Goal: Task Accomplishment & Management: Complete application form

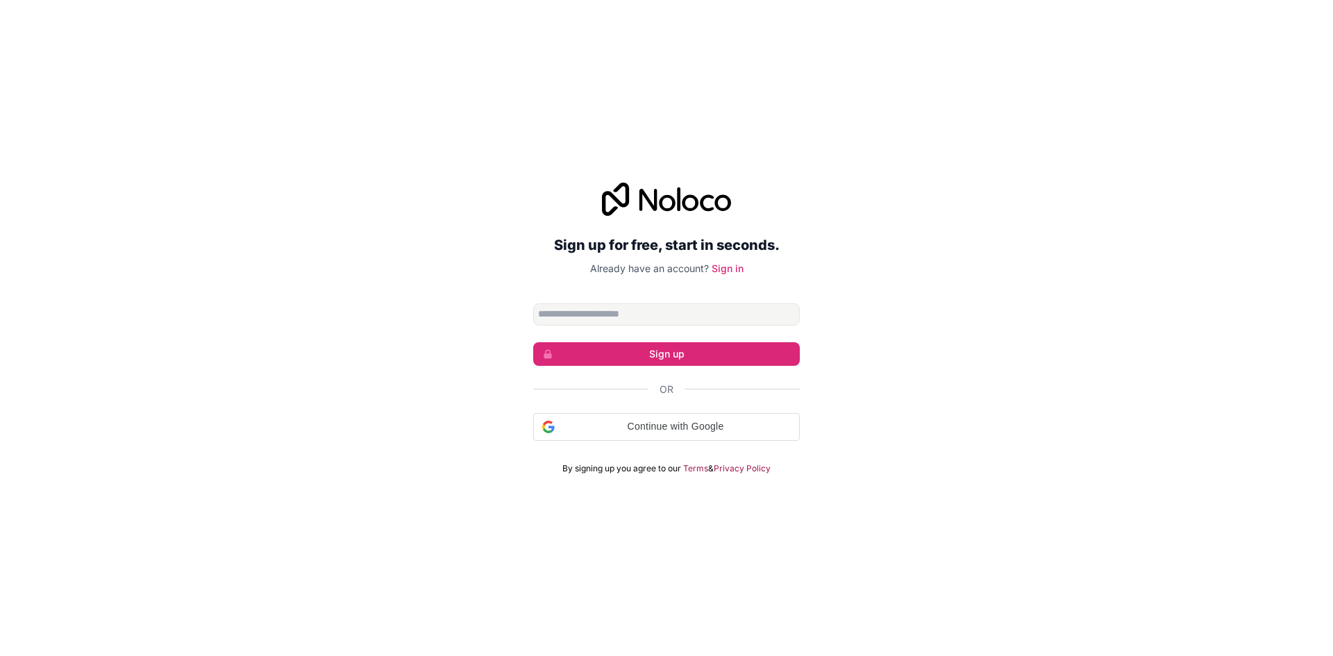
click at [631, 308] on input "Email address" at bounding box center [666, 314] width 267 height 22
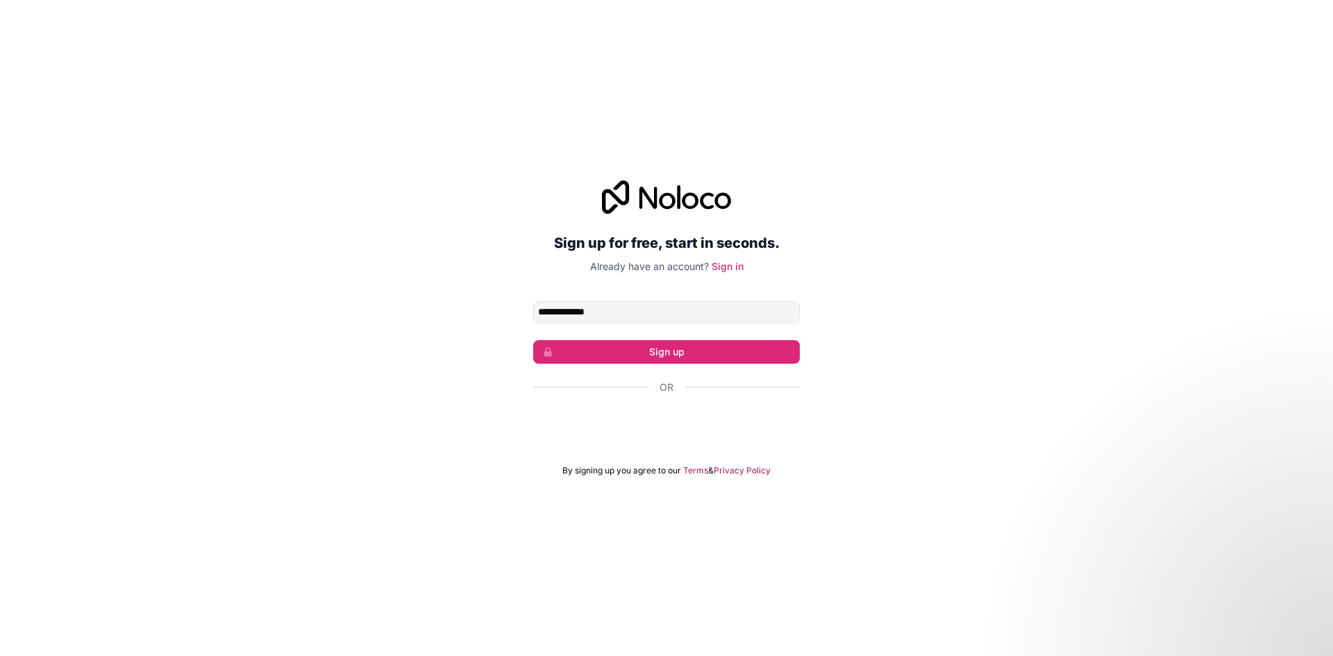
type input "**********"
click at [660, 349] on button "Sign up" at bounding box center [666, 352] width 267 height 24
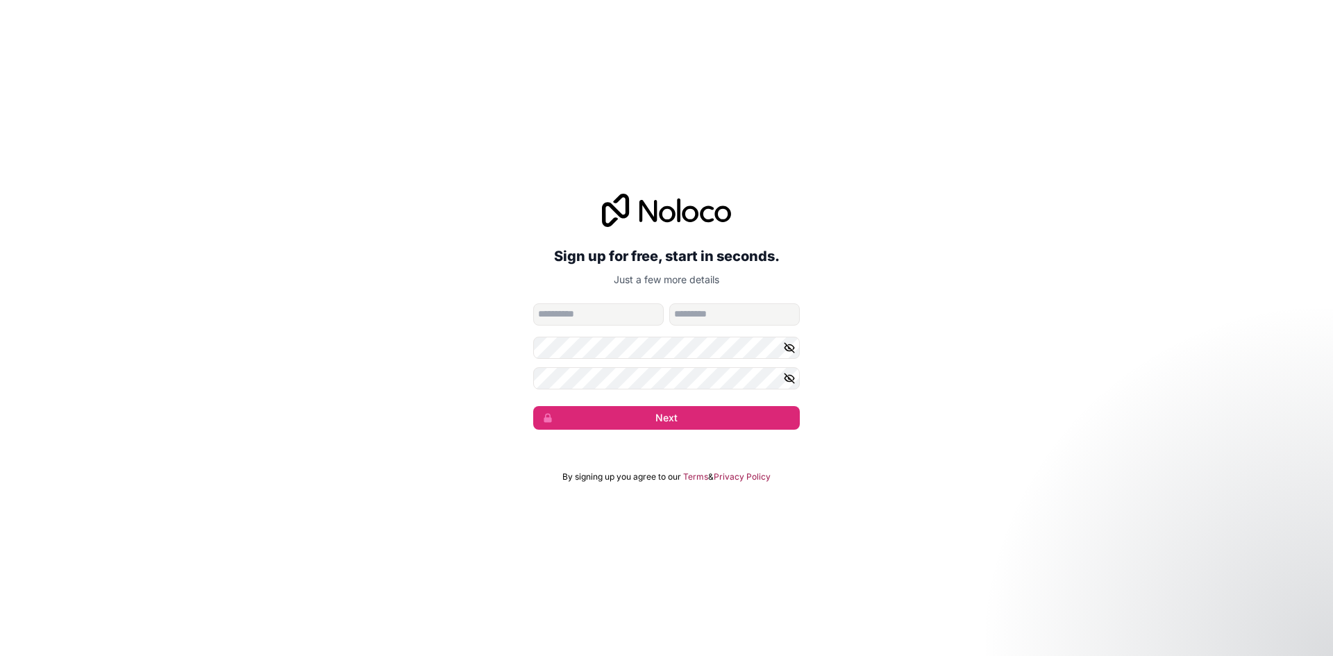
click at [611, 303] on input "given-name" at bounding box center [598, 314] width 131 height 22
type input "*****"
type input "******"
click at [790, 346] on icon "button" at bounding box center [789, 348] width 13 height 13
click at [792, 378] on icon "button" at bounding box center [789, 378] width 13 height 13
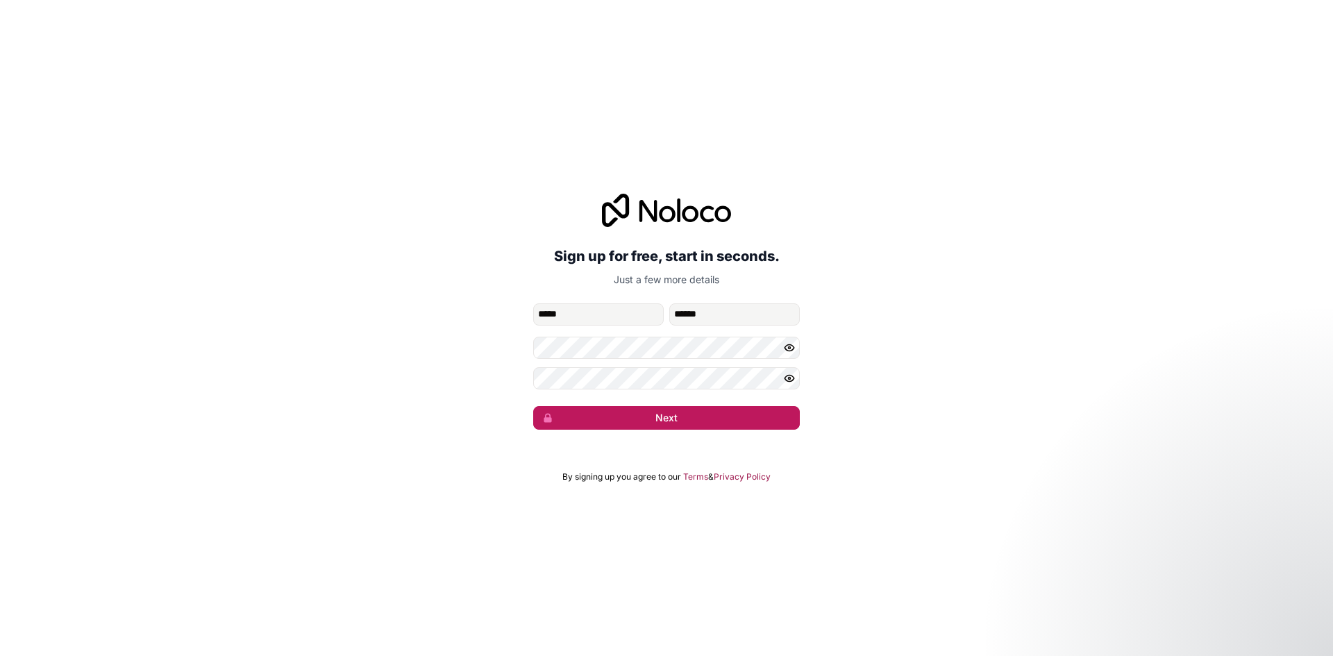
click at [749, 421] on button "Next" at bounding box center [666, 418] width 267 height 24
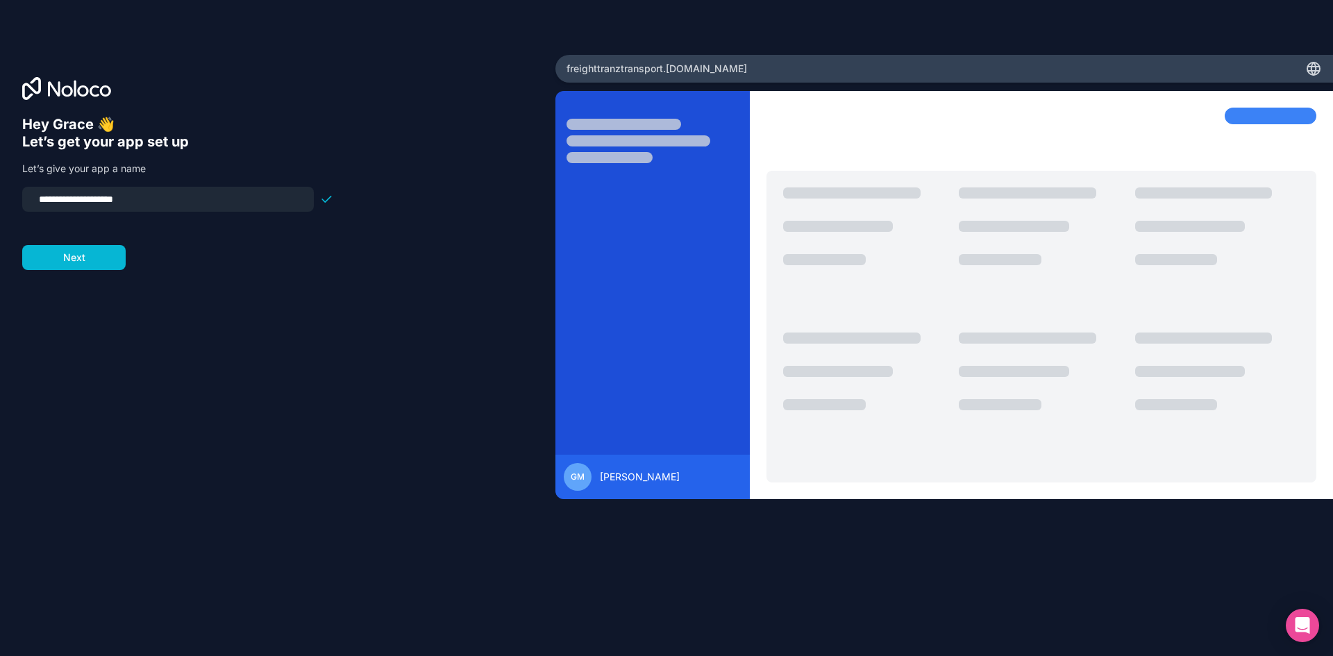
click at [40, 193] on input "**********" at bounding box center [168, 199] width 275 height 19
type input "**********"
click at [75, 253] on button "Next" at bounding box center [73, 257] width 103 height 25
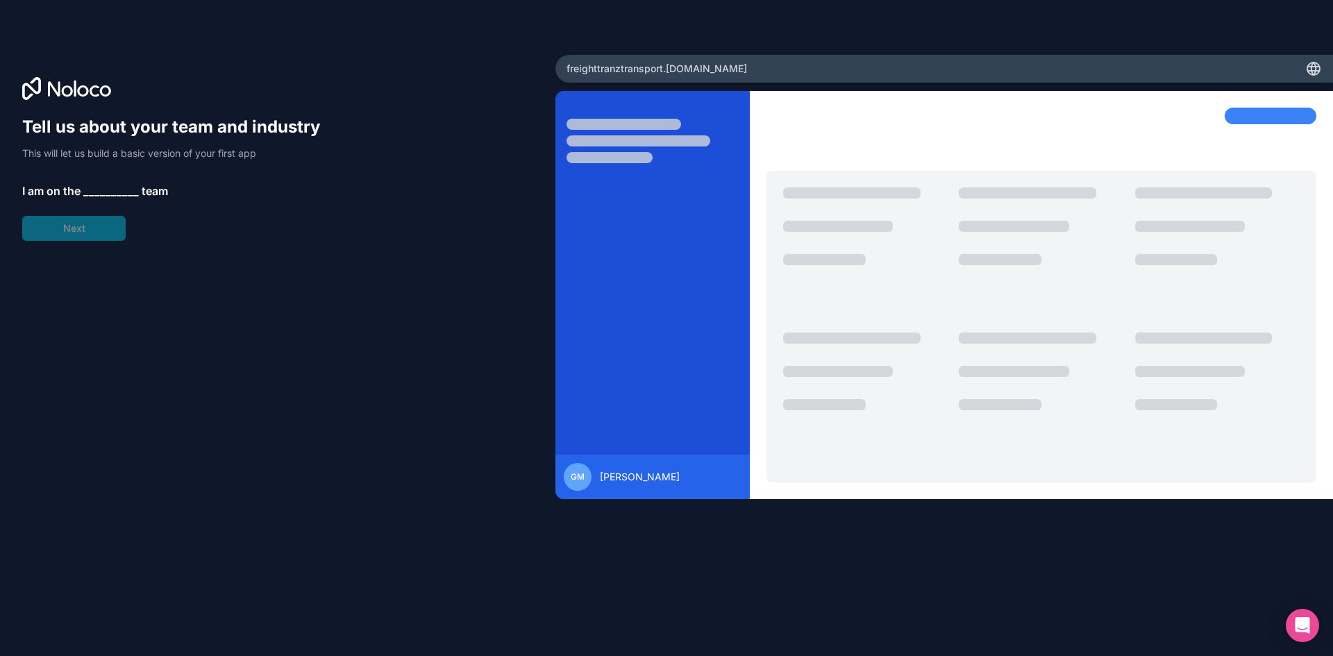
click at [115, 189] on span "__________" at bounding box center [111, 191] width 56 height 17
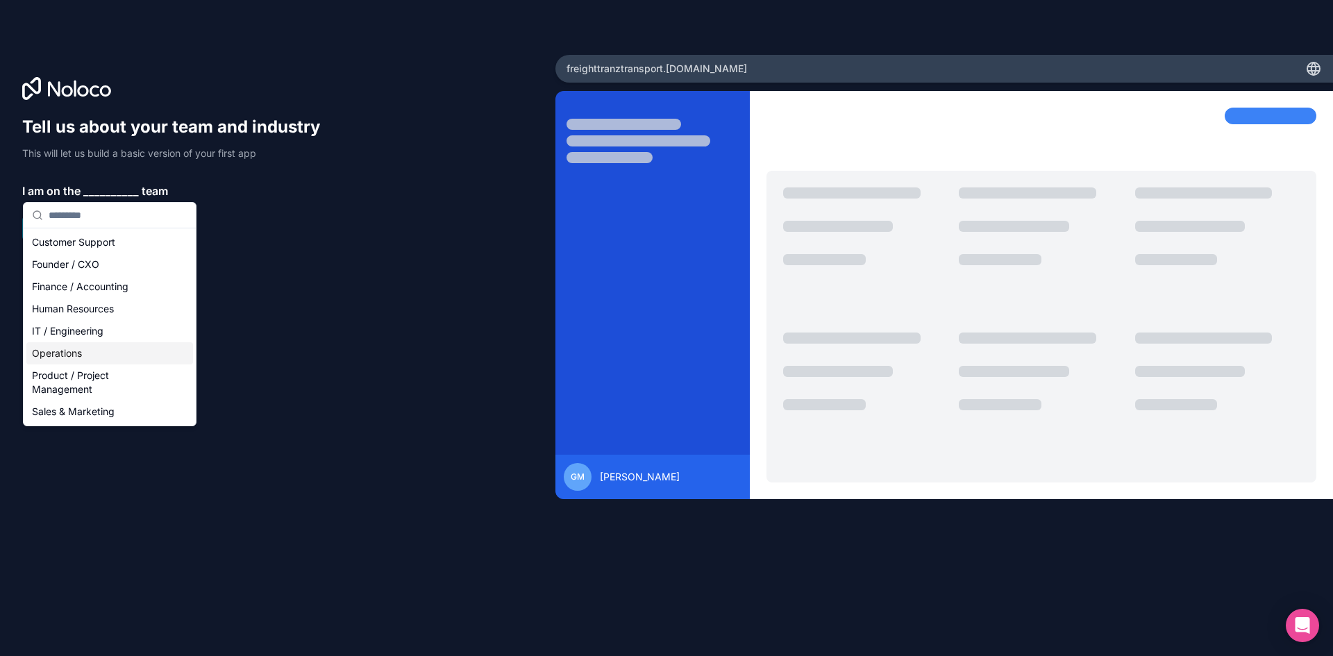
click at [62, 351] on div "Operations" at bounding box center [109, 353] width 167 height 22
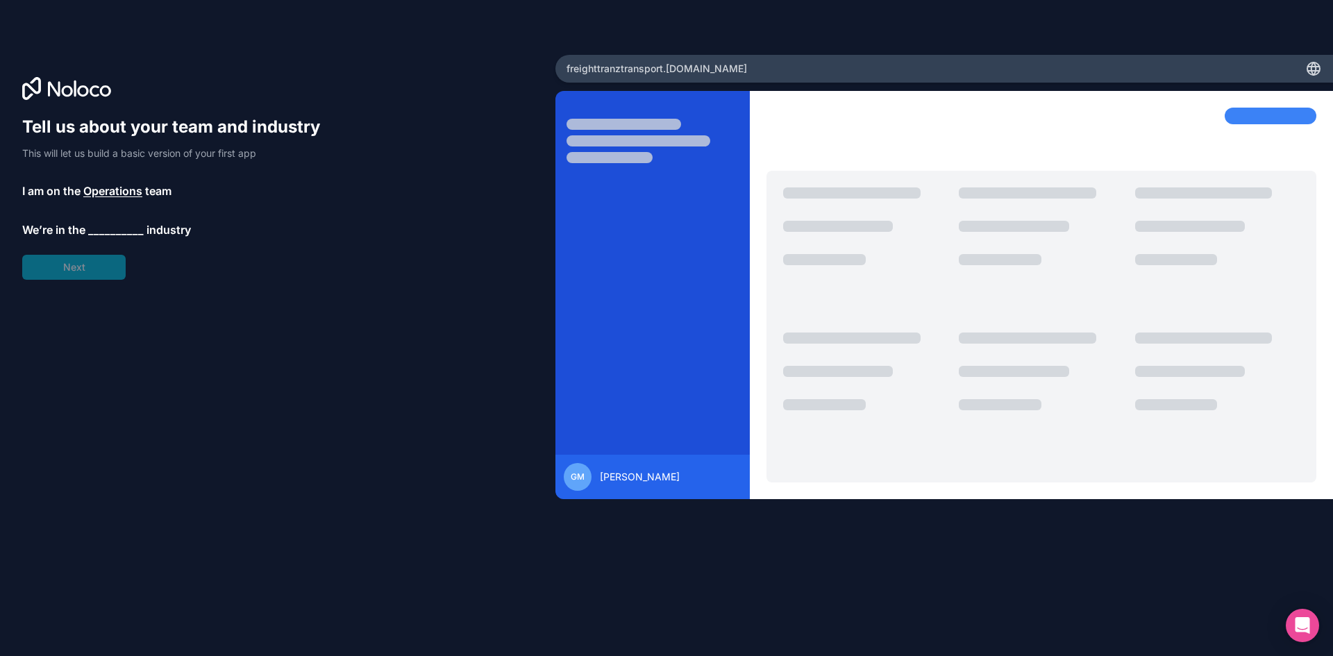
click at [101, 214] on div "Tell us about your team and industry This will let us build a basic version of …" at bounding box center [177, 198] width 311 height 164
click at [101, 224] on span "__________" at bounding box center [116, 230] width 56 height 17
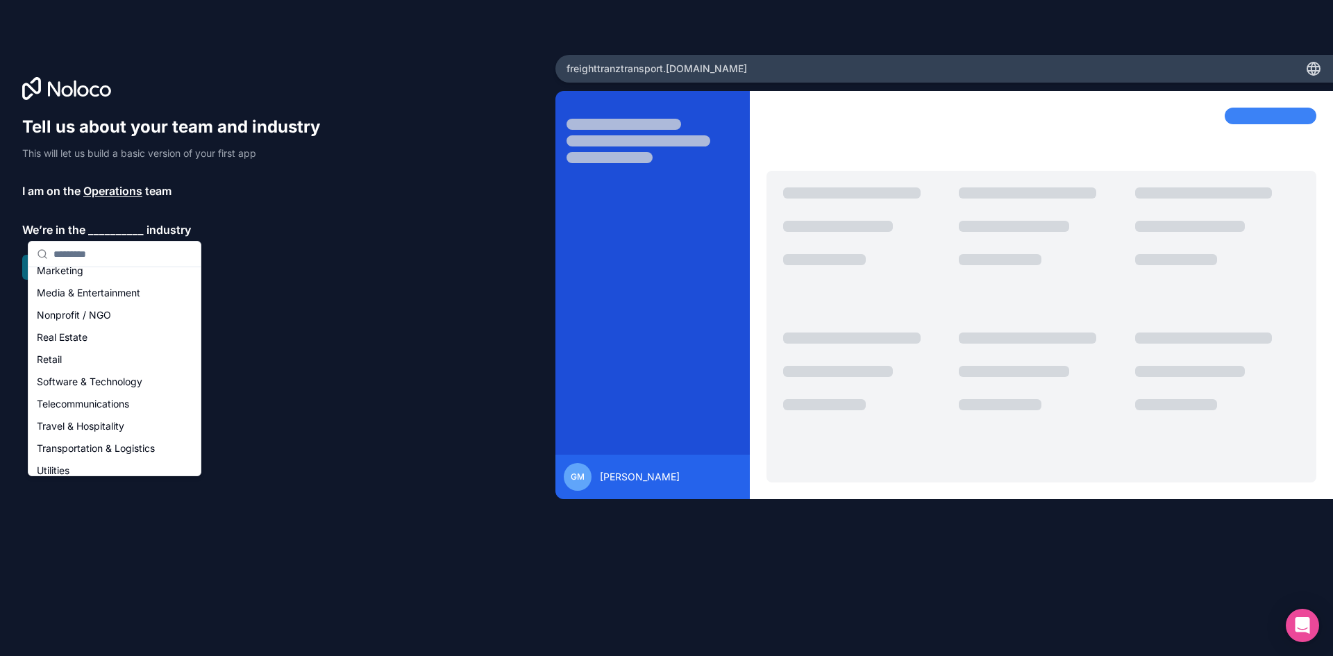
scroll to position [278, 0]
click at [103, 407] on div "Transportation & Logistics" at bounding box center [114, 403] width 167 height 22
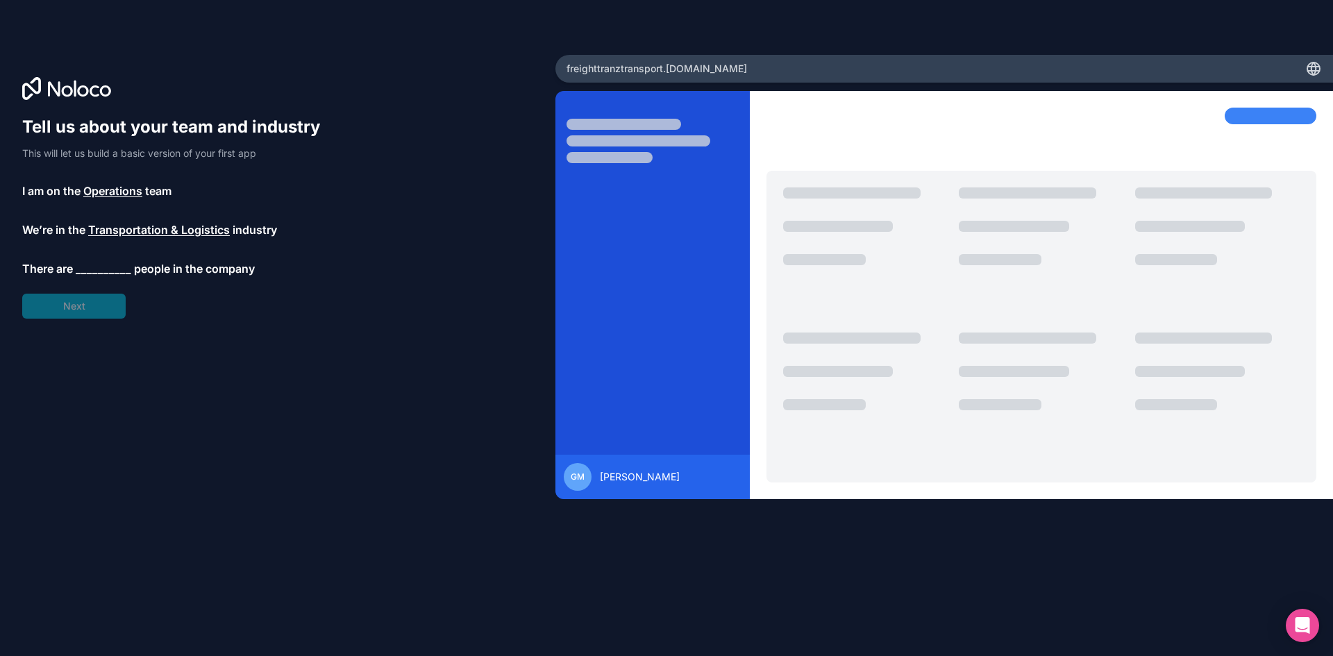
click at [83, 263] on span "__________" at bounding box center [104, 268] width 56 height 17
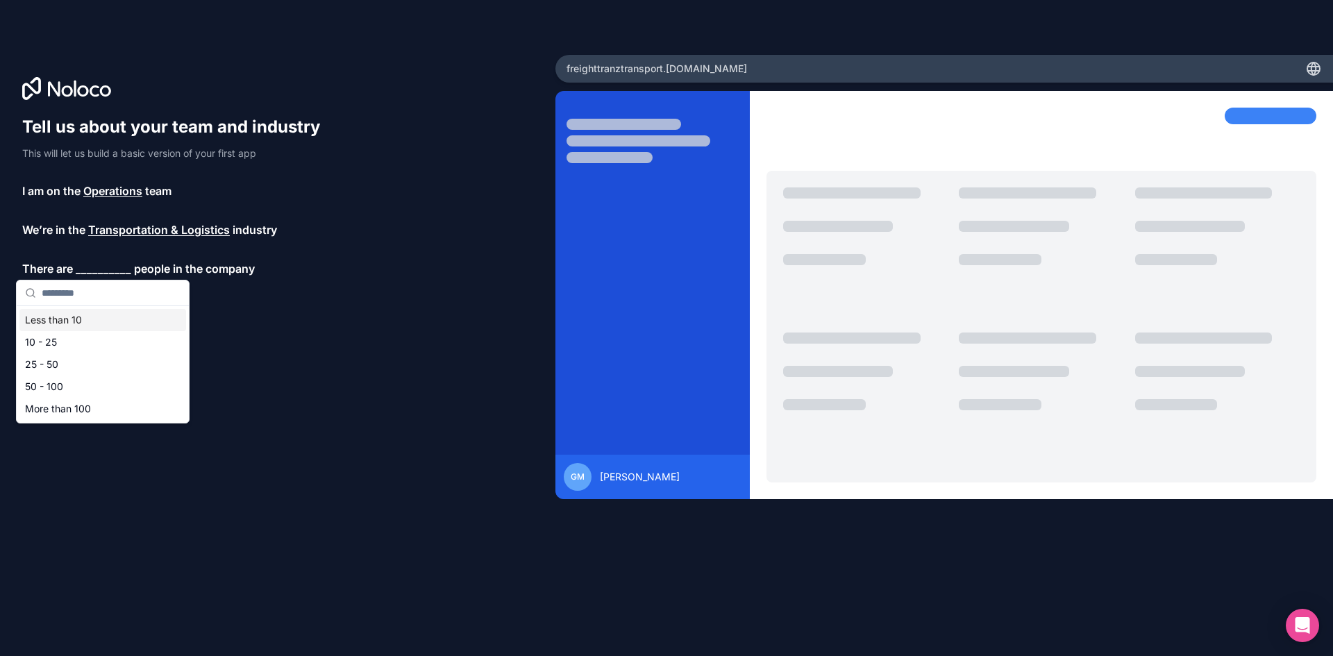
click at [99, 323] on div "Less than 10" at bounding box center [102, 320] width 167 height 22
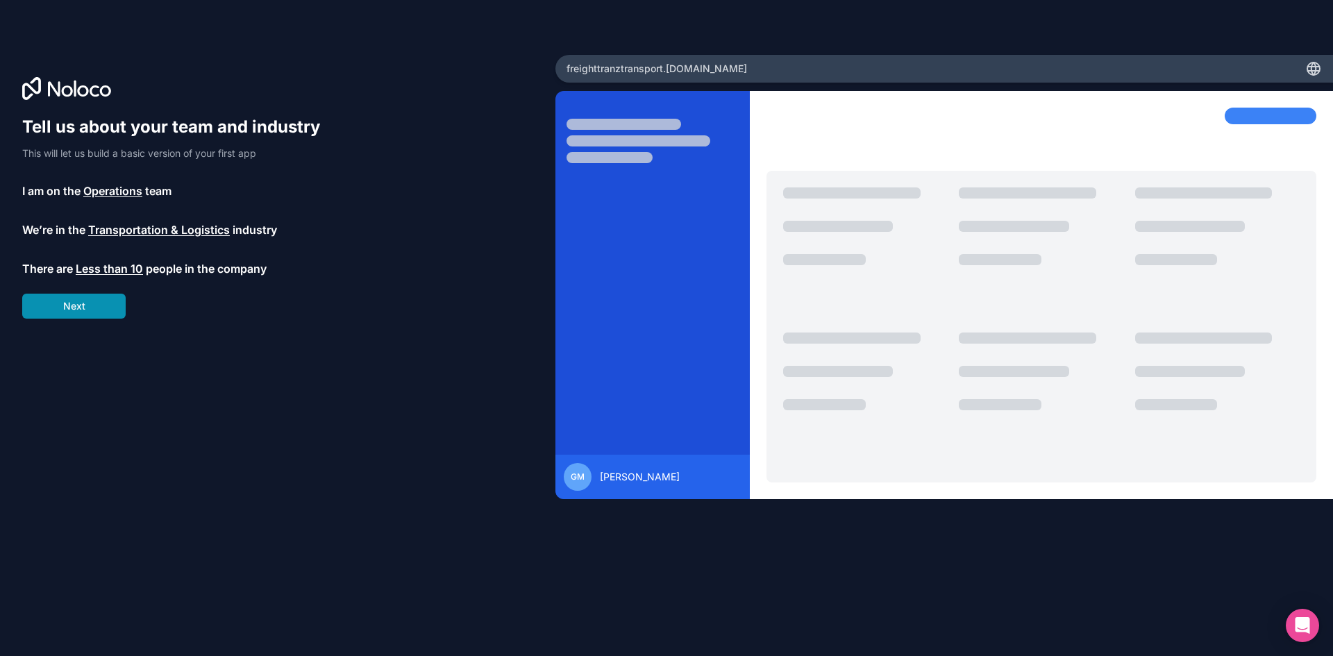
click at [90, 306] on button "Next" at bounding box center [73, 306] width 103 height 25
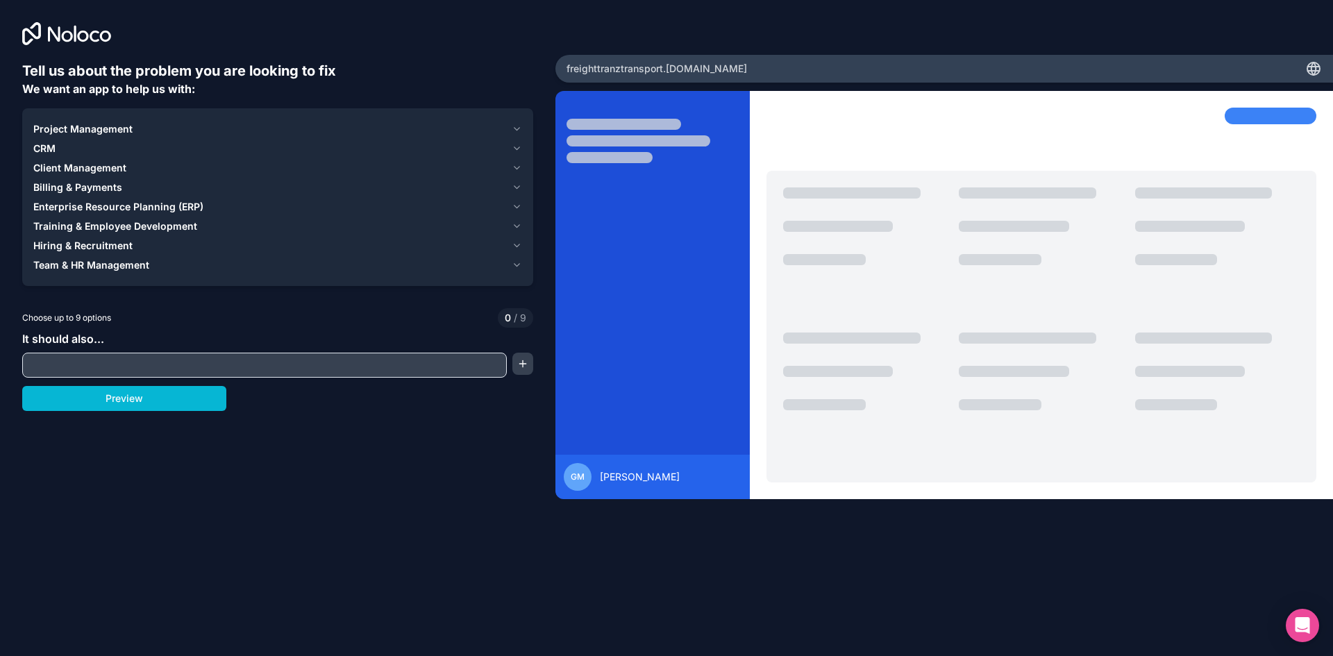
click at [115, 356] on input "text" at bounding box center [265, 365] width 478 height 19
click at [519, 165] on icon "button" at bounding box center [517, 168] width 10 height 11
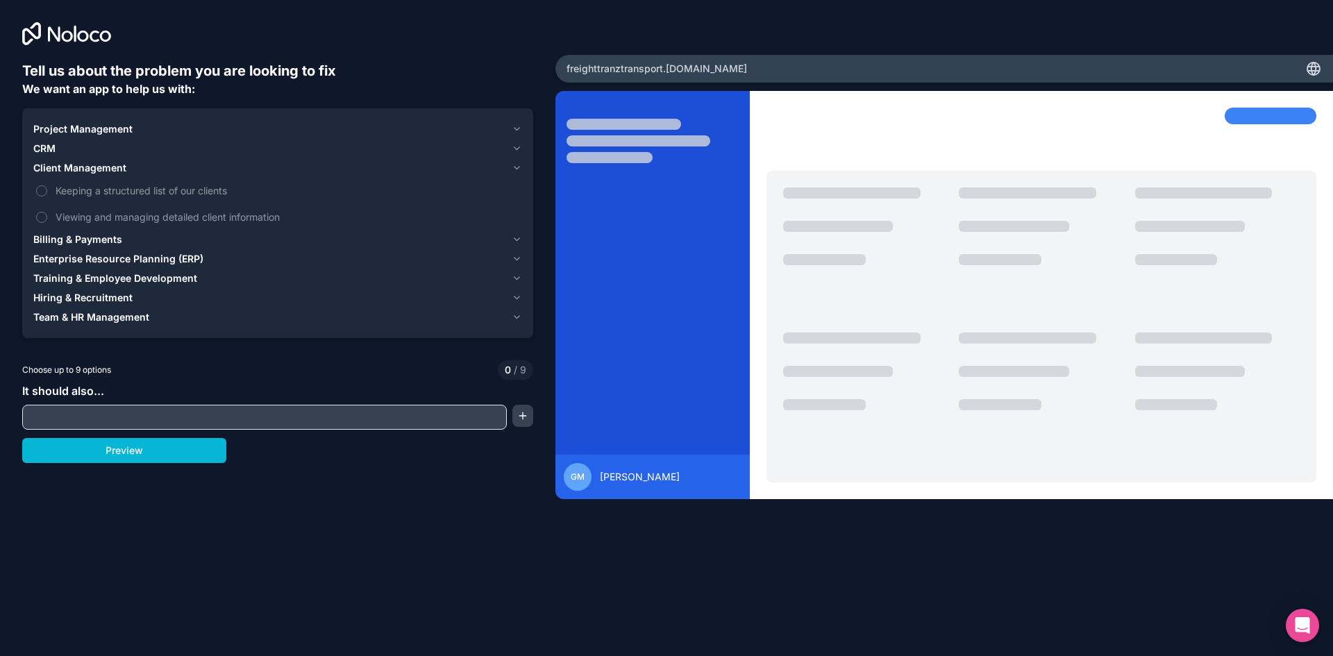
click at [519, 165] on icon "button" at bounding box center [517, 168] width 10 height 11
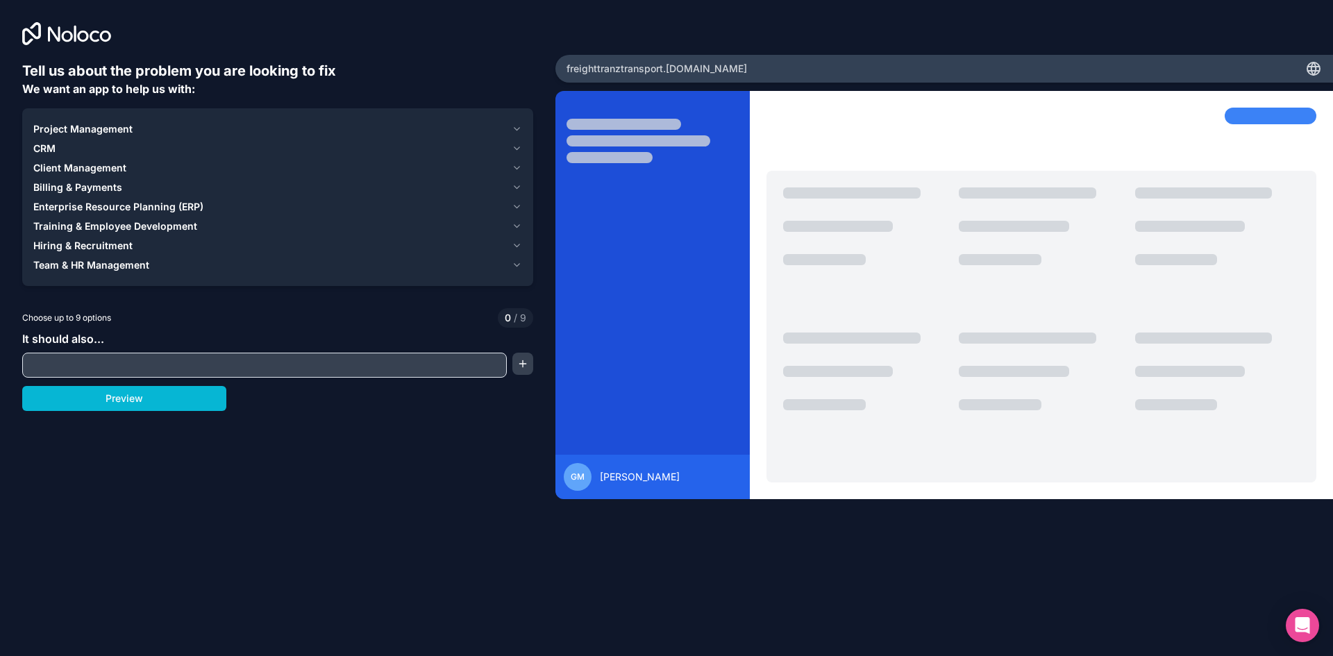
click at [514, 147] on icon "button" at bounding box center [517, 148] width 10 height 11
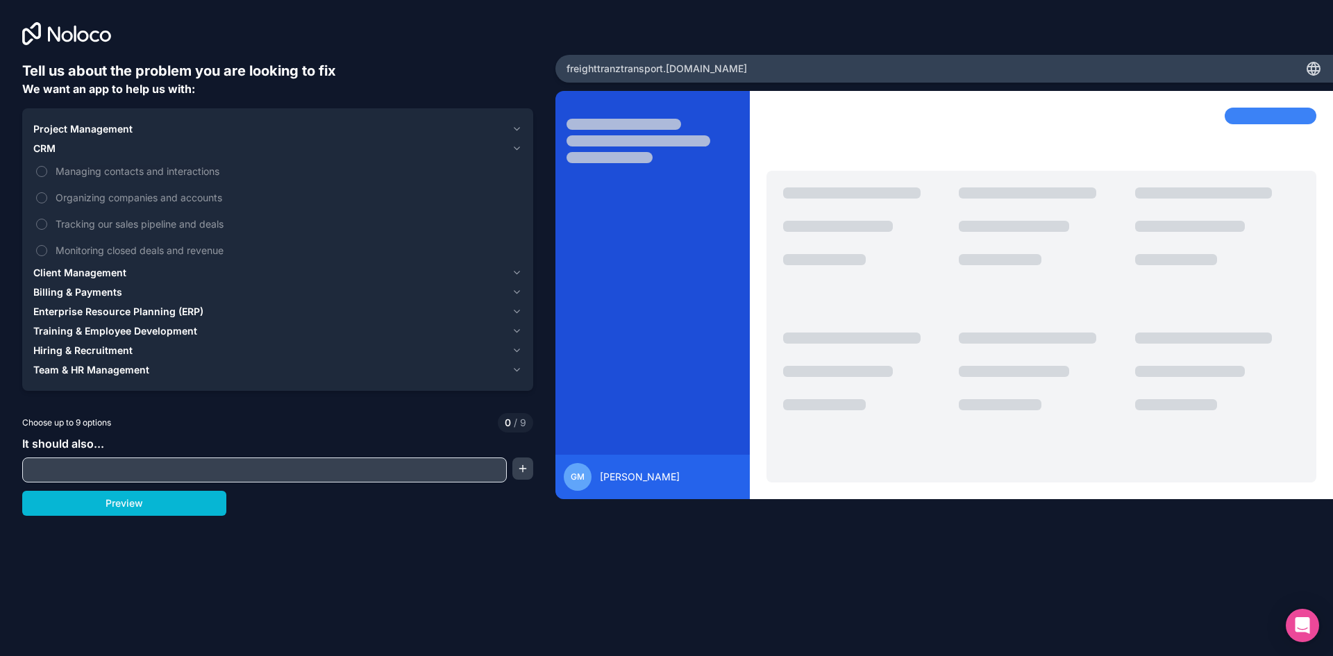
click at [514, 147] on icon "button" at bounding box center [517, 148] width 10 height 11
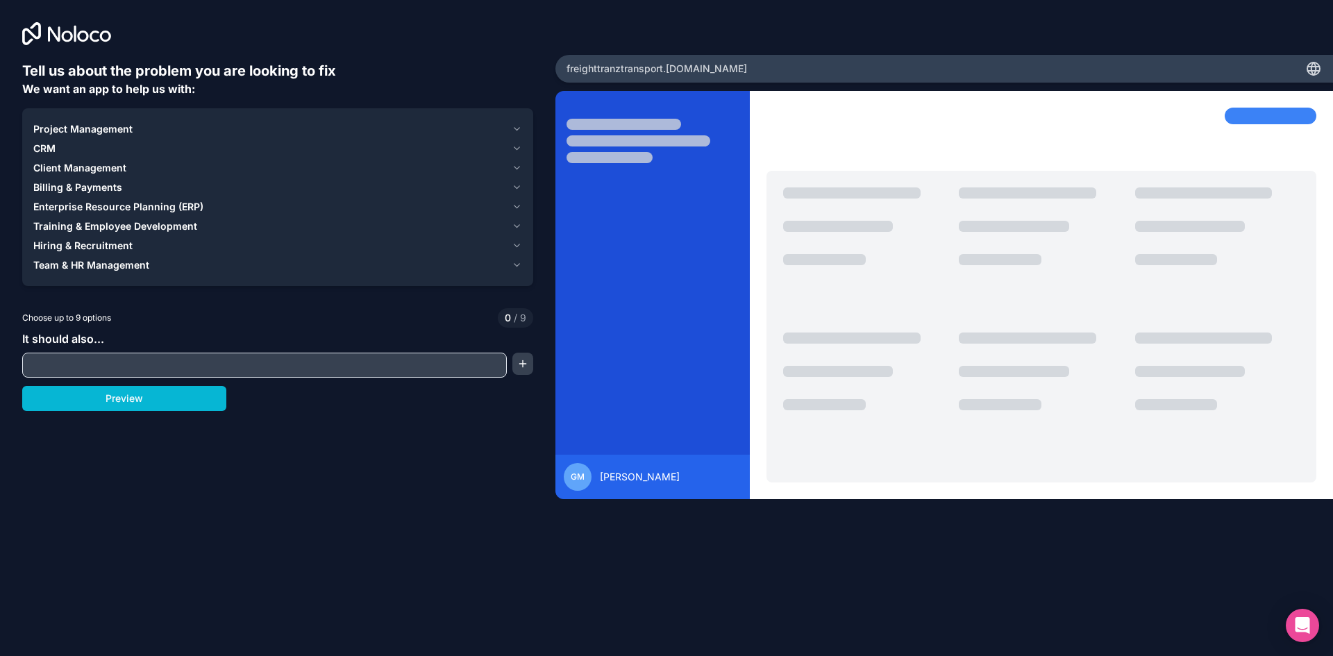
click at [518, 131] on icon "button" at bounding box center [517, 129] width 10 height 11
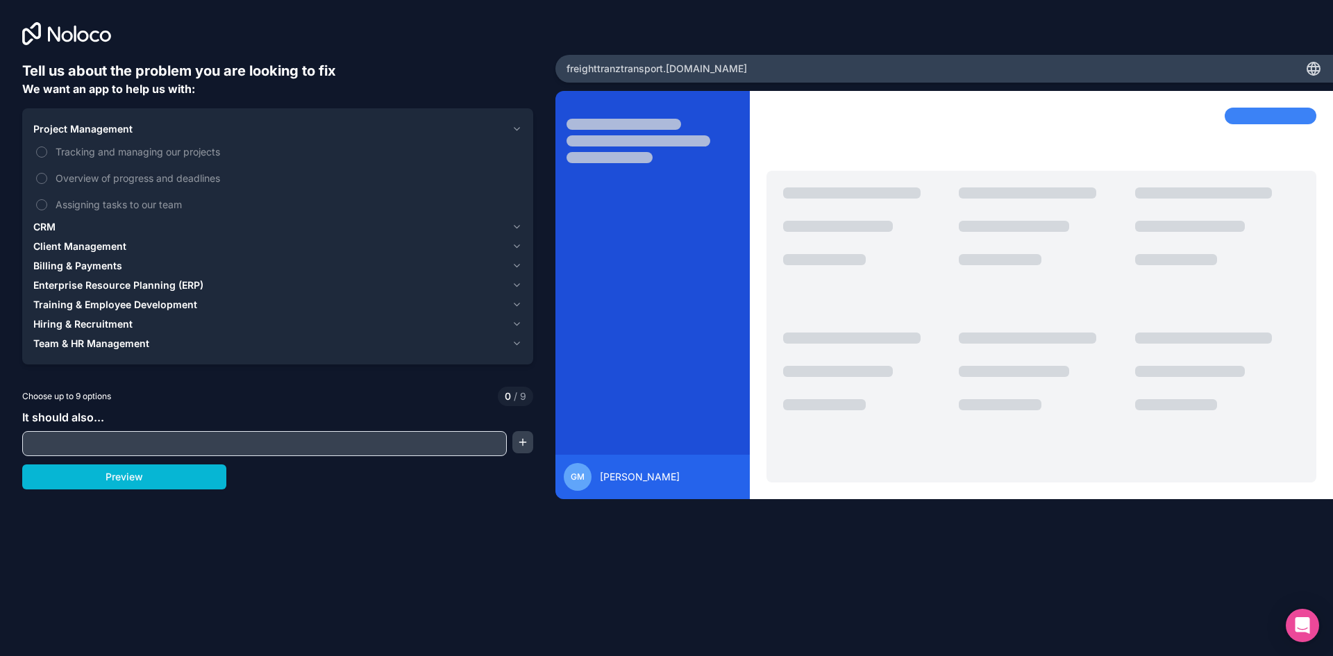
click at [518, 131] on icon "button" at bounding box center [517, 129] width 10 height 11
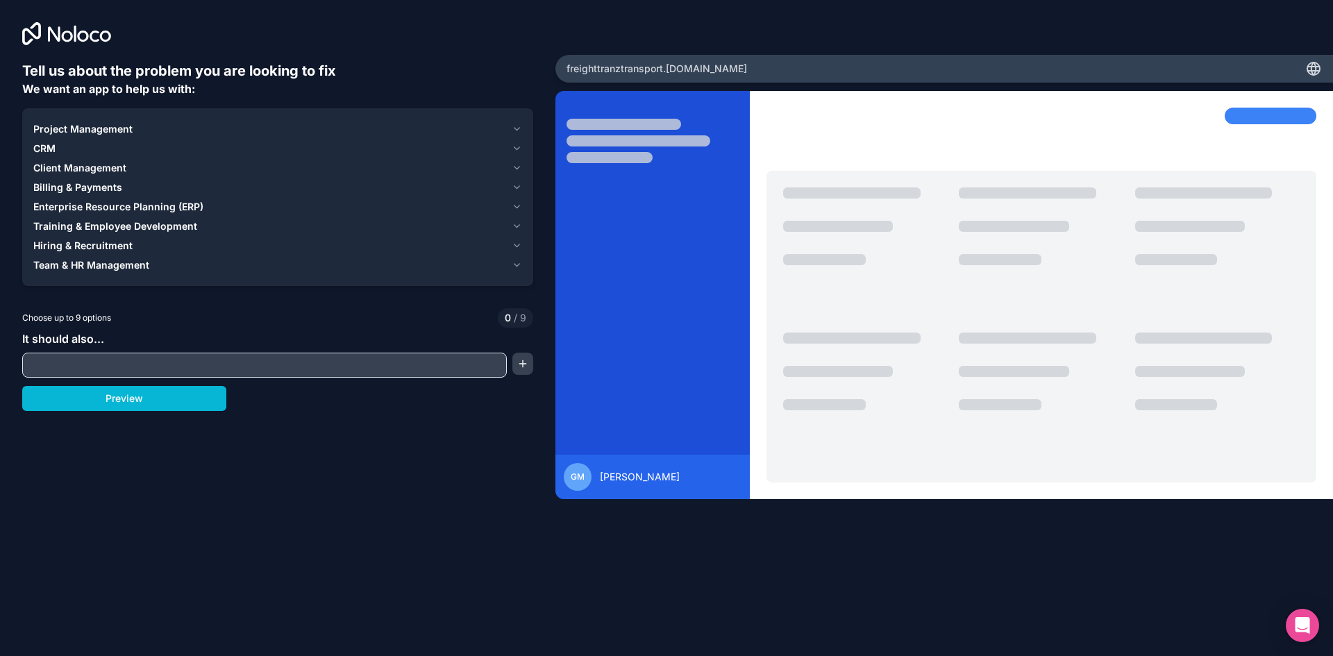
click at [518, 259] on button "Team & HR Management" at bounding box center [277, 265] width 489 height 19
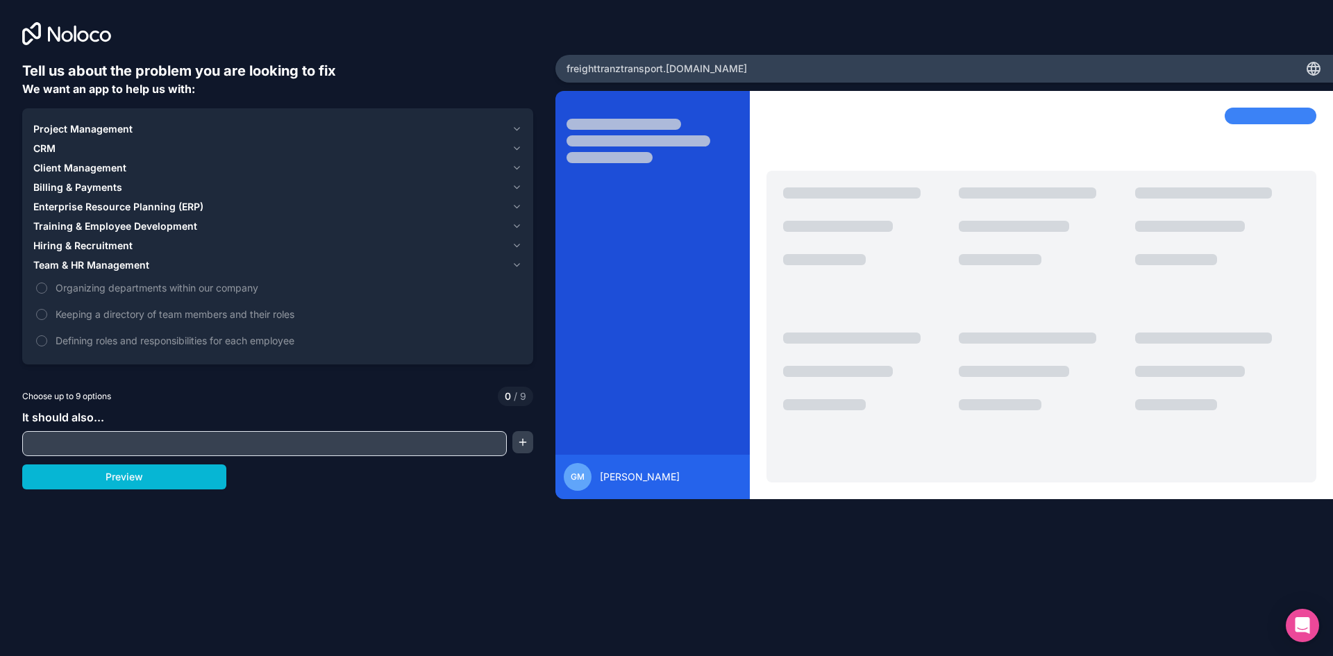
click at [518, 259] on button "Team & HR Management" at bounding box center [277, 265] width 489 height 19
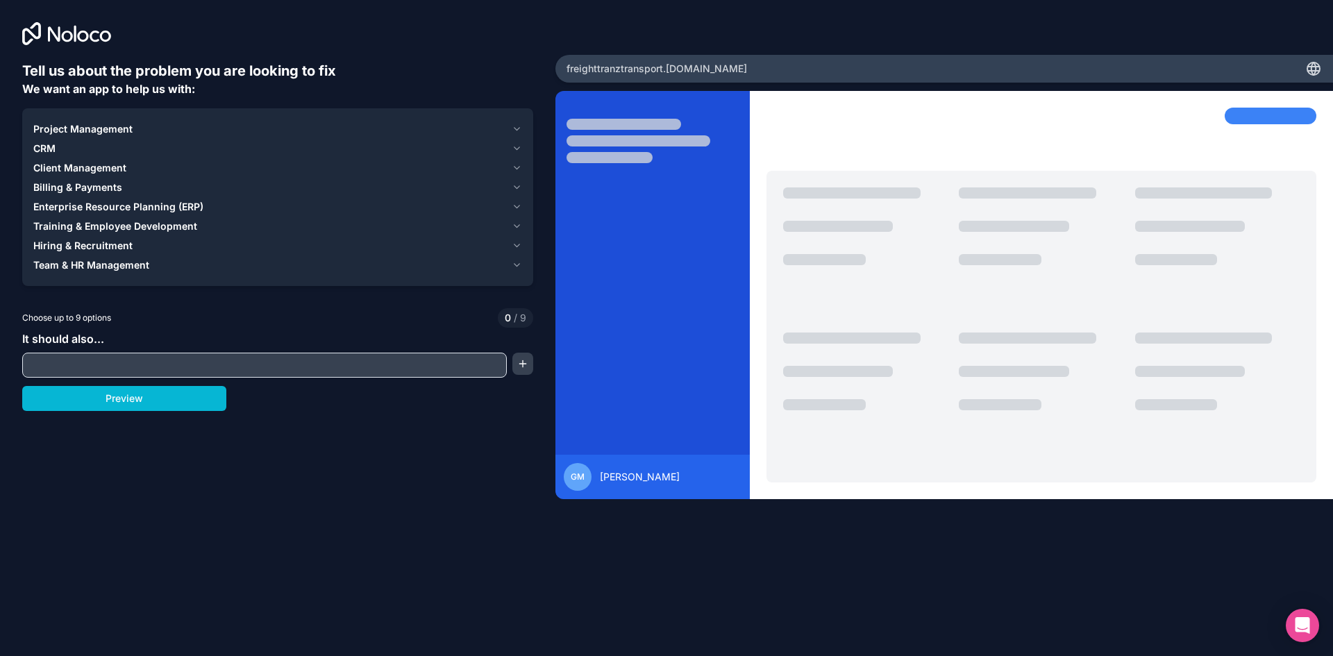
click at [514, 241] on icon "button" at bounding box center [517, 245] width 10 height 11
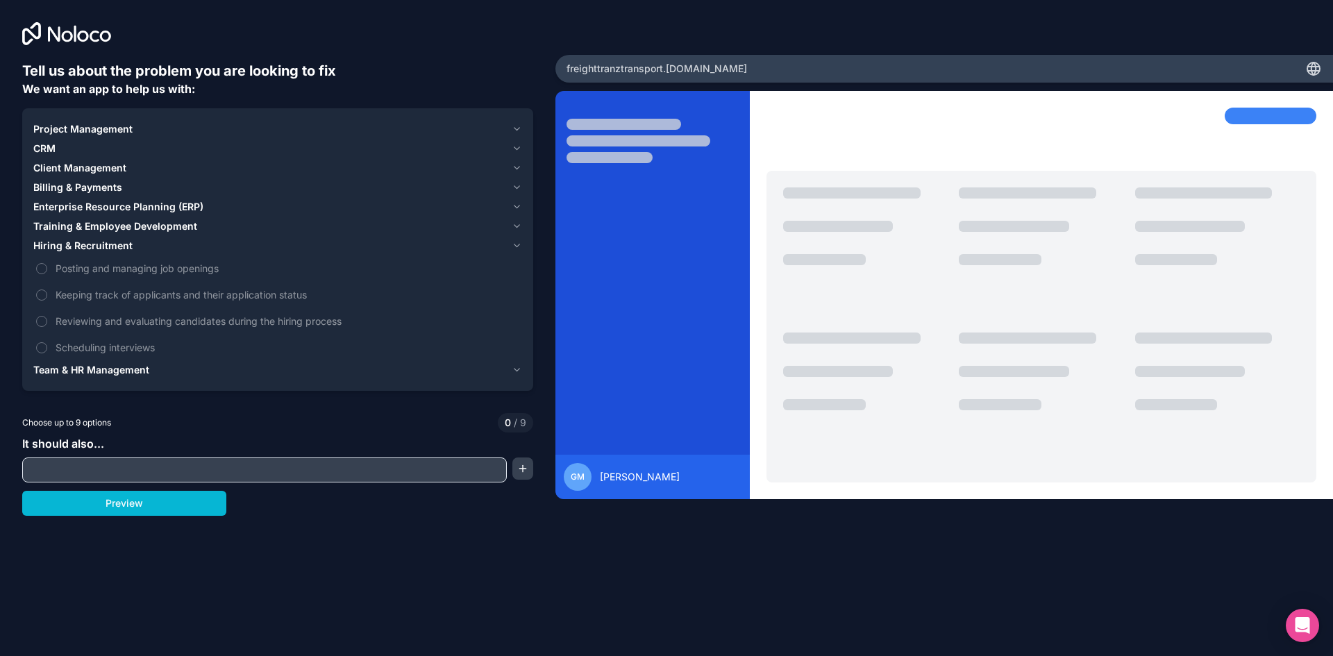
click at [514, 241] on icon "button" at bounding box center [517, 245] width 10 height 11
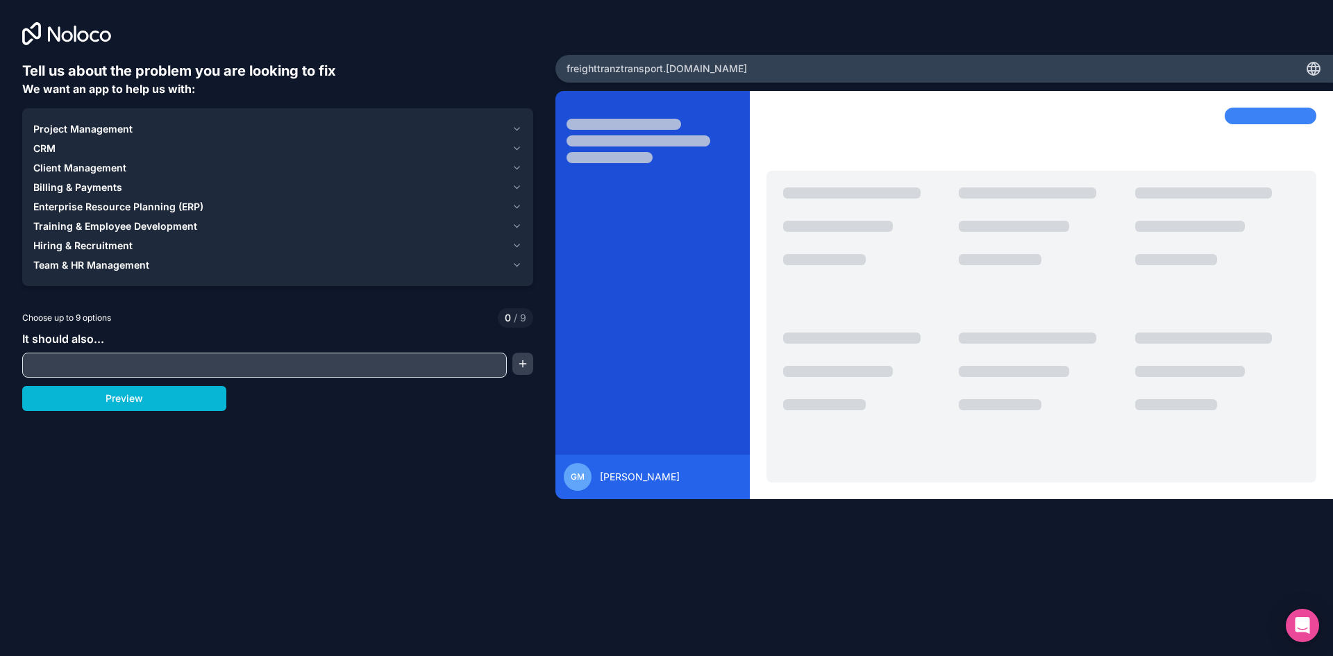
click at [517, 198] on button "Enterprise Resource Planning (ERP)" at bounding box center [277, 206] width 489 height 19
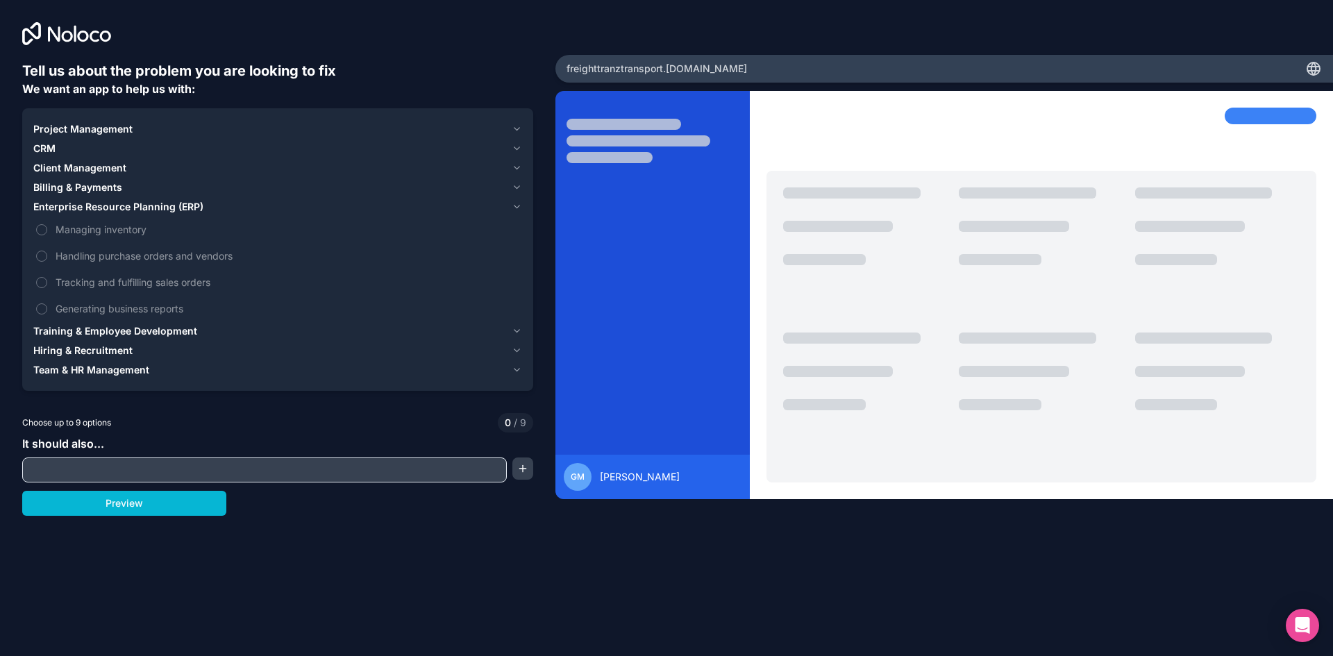
click at [517, 198] on button "Enterprise Resource Planning (ERP)" at bounding box center [277, 206] width 489 height 19
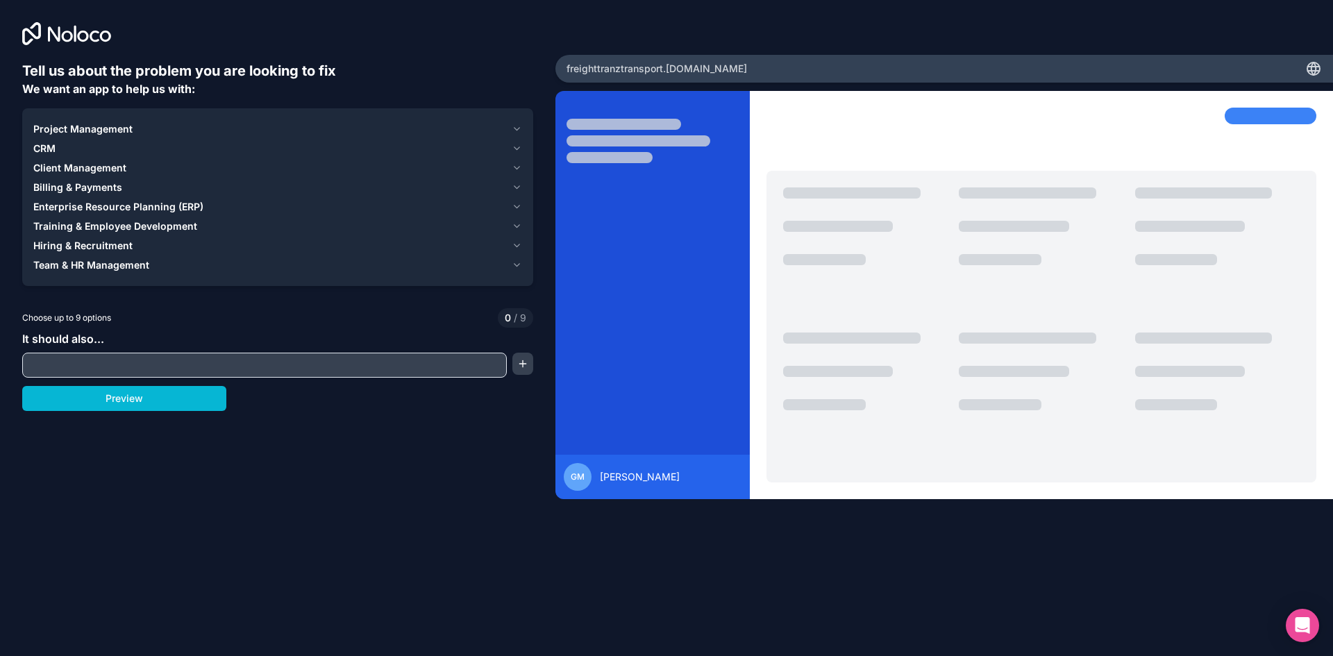
click at [317, 360] on input "text" at bounding box center [265, 365] width 478 height 19
click at [519, 362] on button "button" at bounding box center [523, 364] width 21 height 22
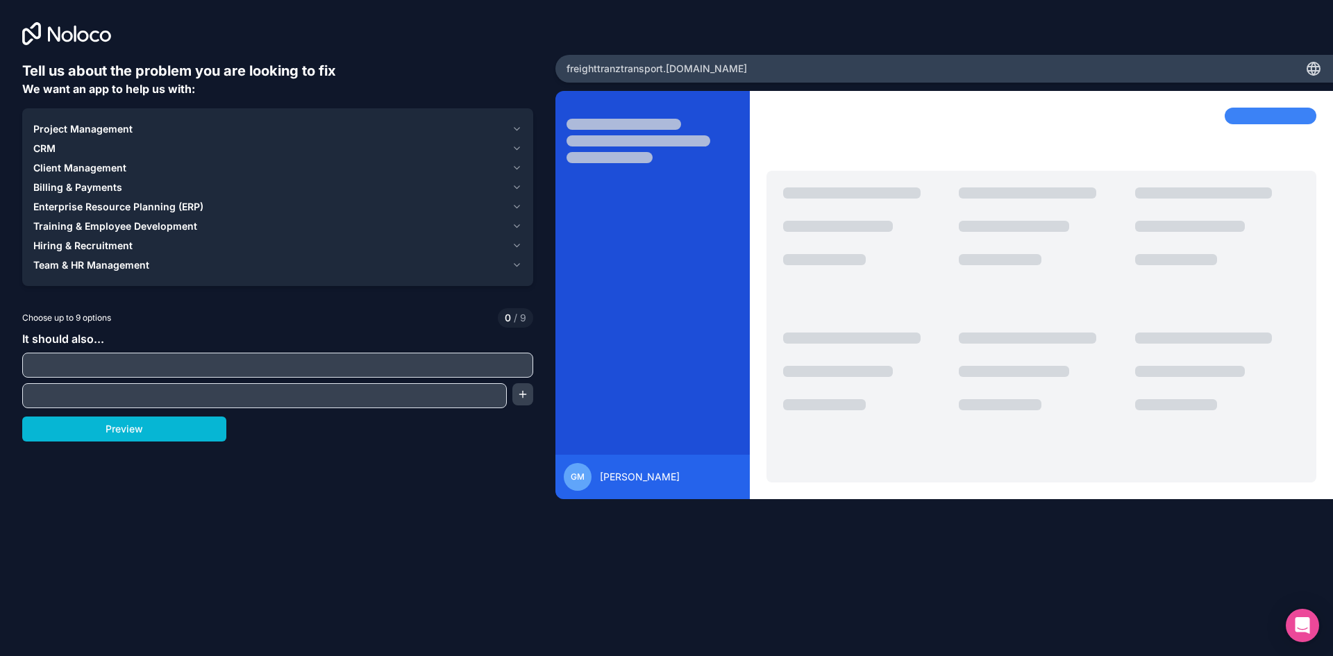
click at [322, 422] on div "Preview" at bounding box center [277, 429] width 511 height 25
click at [112, 431] on button "Preview" at bounding box center [124, 429] width 204 height 25
click at [156, 206] on span "Enterprise Resource Planning (ERP)" at bounding box center [118, 207] width 170 height 14
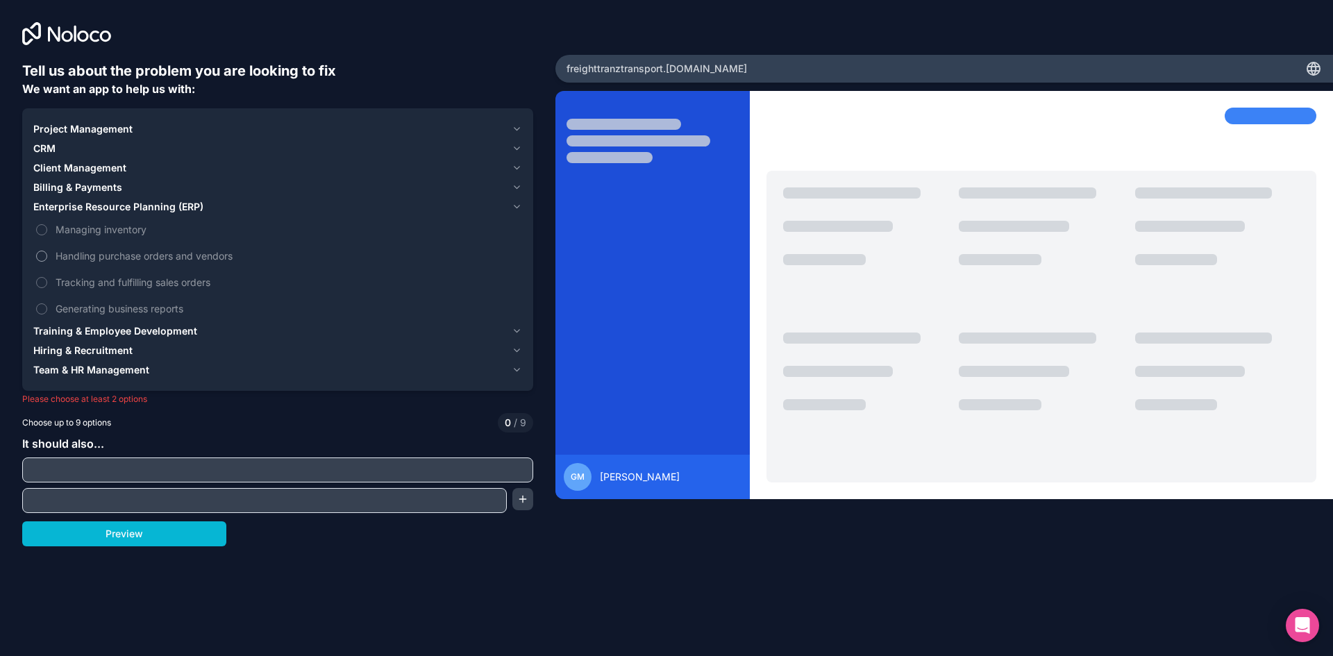
click at [177, 256] on span "Handling purchase orders and vendors" at bounding box center [288, 256] width 464 height 15
click at [47, 256] on button "Handling purchase orders and vendors" at bounding box center [41, 256] width 11 height 11
click at [168, 280] on span "Tracking and fulfilling sales orders" at bounding box center [288, 282] width 464 height 15
click at [47, 280] on button "Tracking and fulfilling sales orders" at bounding box center [41, 282] width 11 height 11
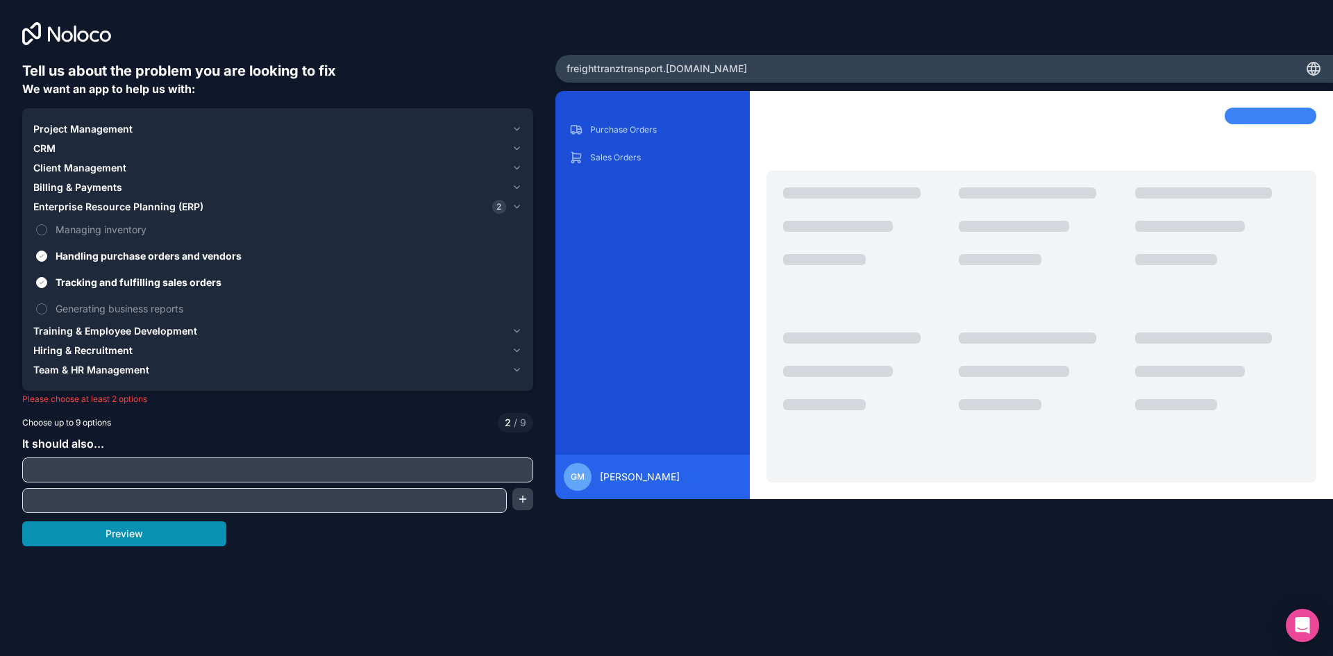
click at [164, 532] on button "Preview" at bounding box center [124, 534] width 204 height 25
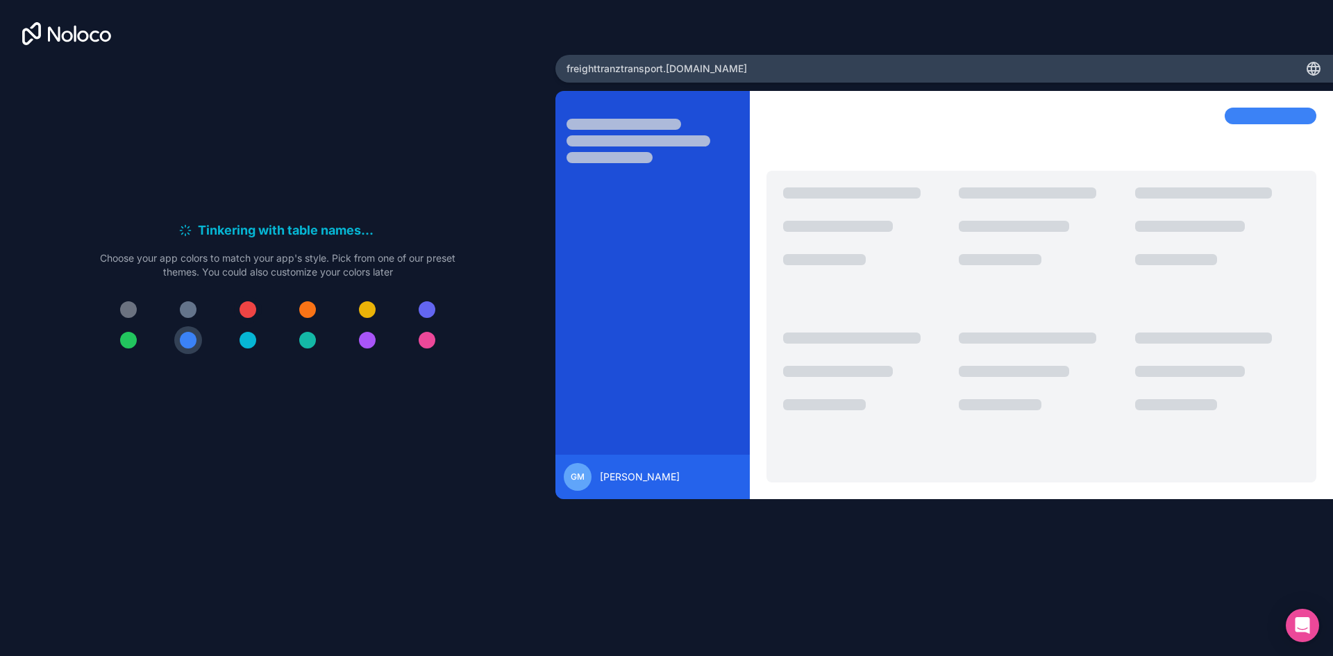
click at [248, 316] on div at bounding box center [248, 309] width 17 height 17
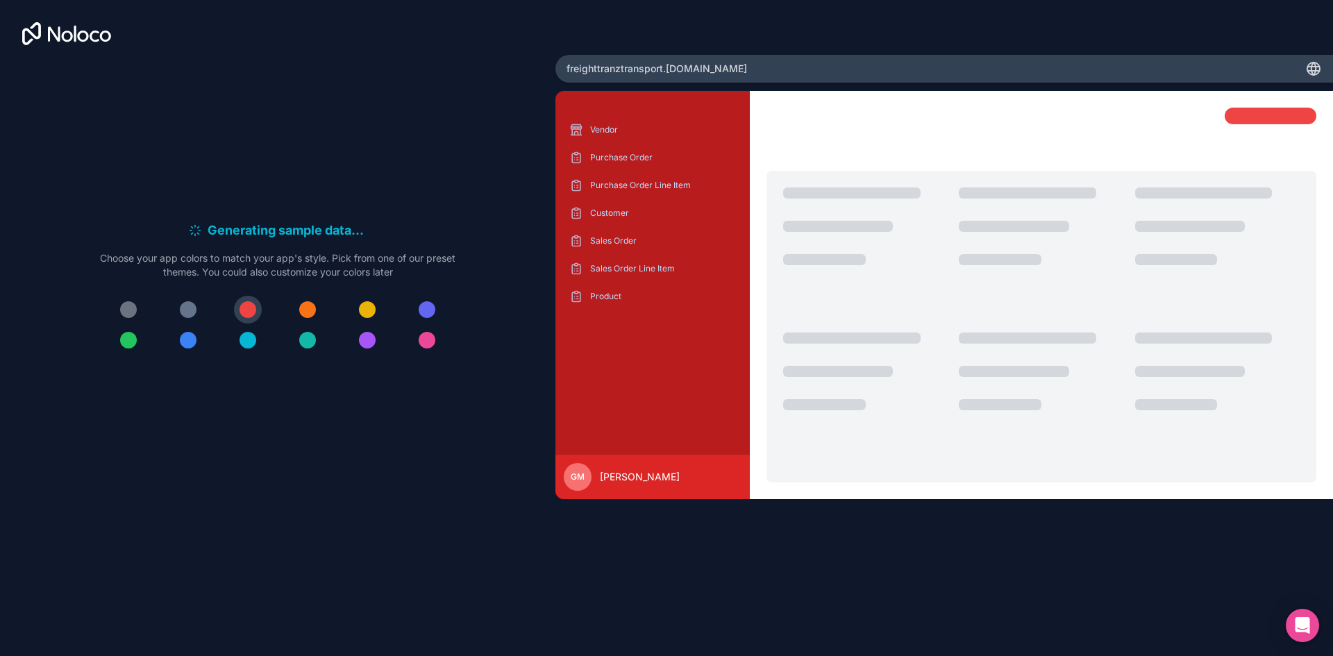
click at [65, 24] on icon at bounding box center [66, 33] width 89 height 23
click at [621, 137] on div "Vendor" at bounding box center [653, 130] width 172 height 22
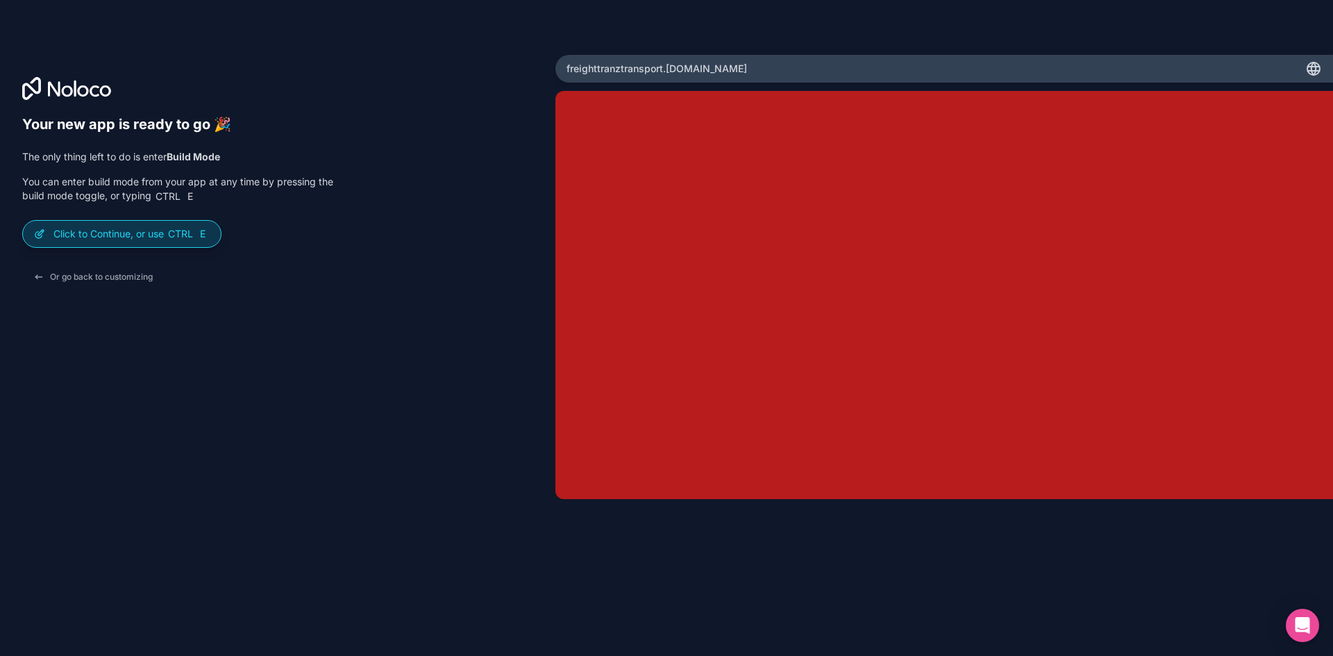
click at [160, 234] on p "Click to Continue, or use Ctrl E" at bounding box center [131, 234] width 156 height 14
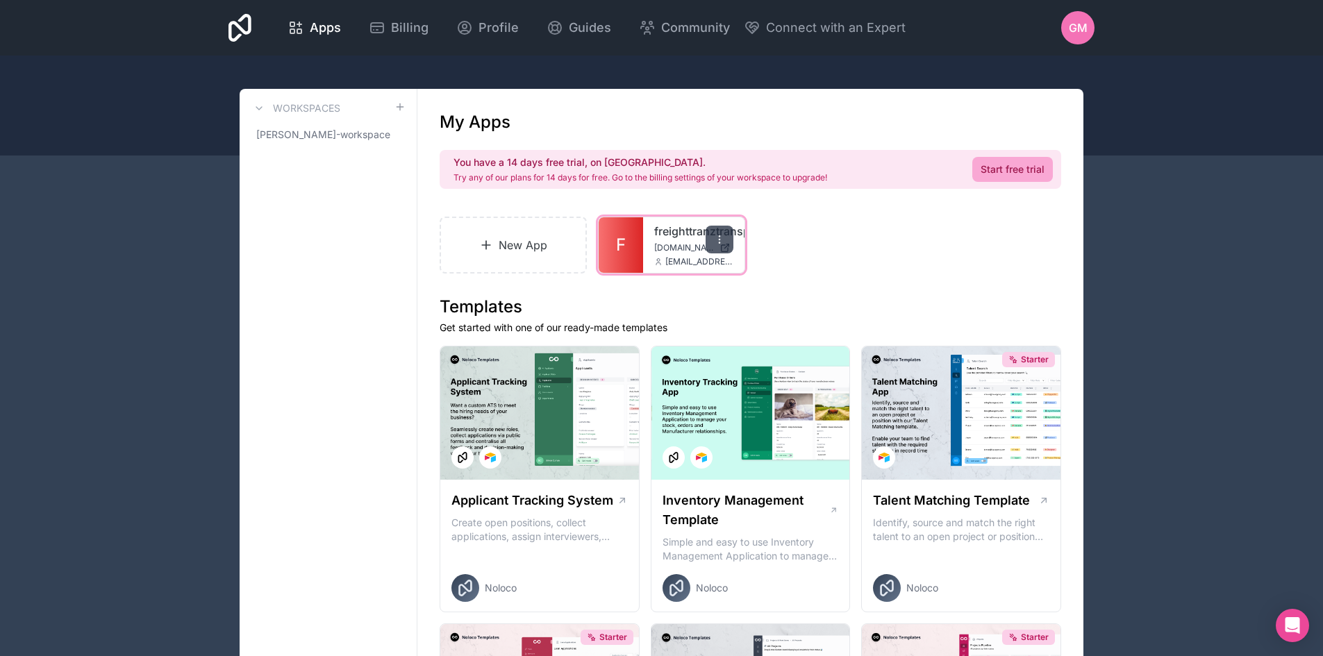
click at [715, 240] on icon at bounding box center [719, 239] width 11 height 11
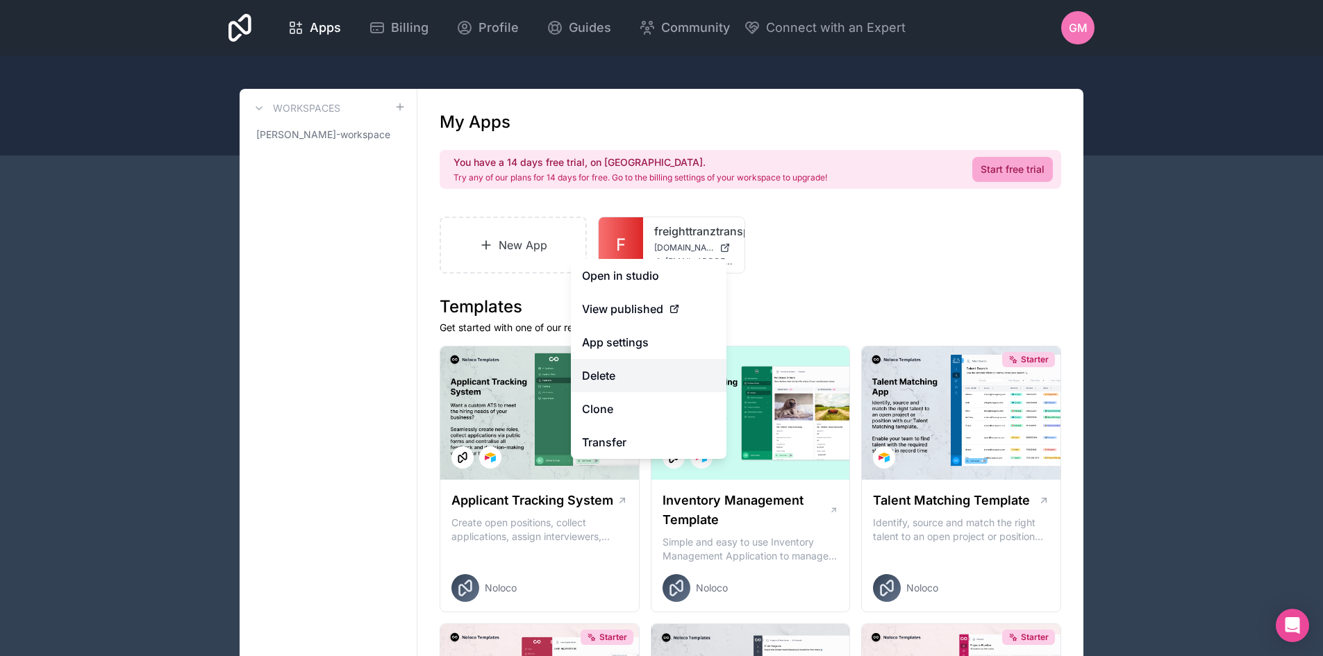
click at [613, 368] on button "Delete" at bounding box center [649, 375] width 156 height 33
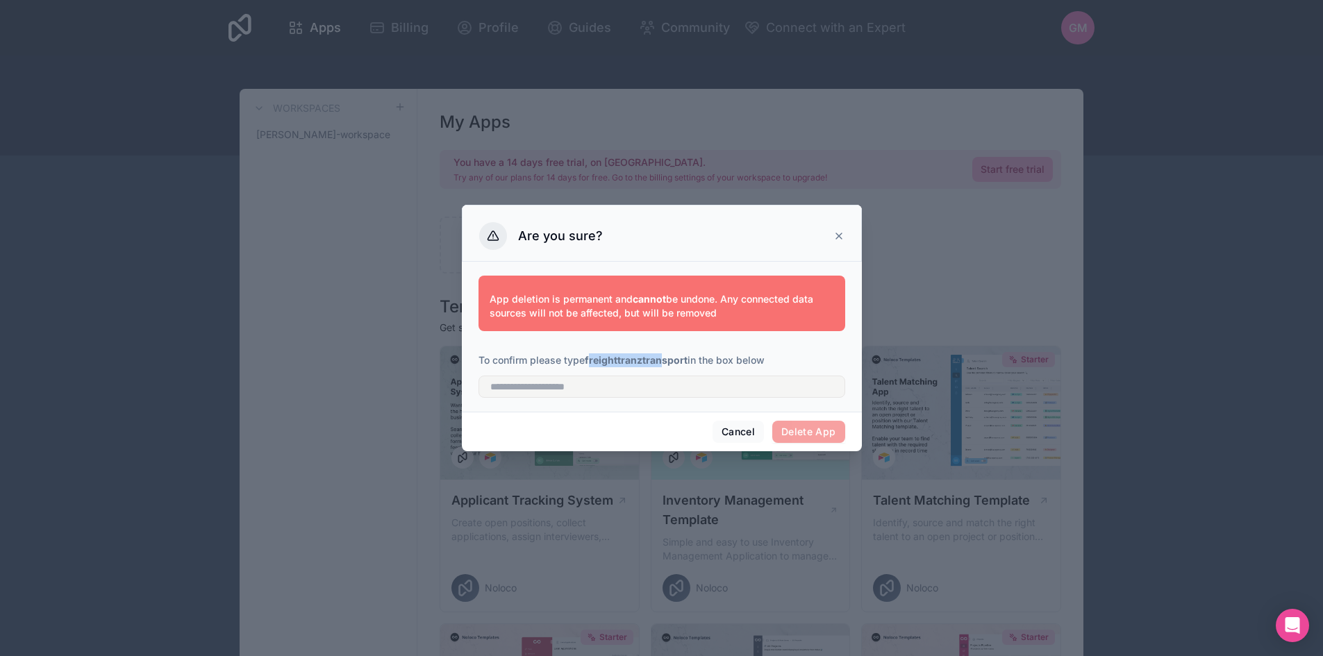
drag, startPoint x: 592, startPoint y: 356, endPoint x: 665, endPoint y: 356, distance: 73.6
click at [665, 356] on strong "freighttranztransport" at bounding box center [636, 360] width 103 height 12
click at [626, 356] on strong "freighttranztransport" at bounding box center [636, 360] width 103 height 12
drag, startPoint x: 588, startPoint y: 359, endPoint x: 690, endPoint y: 358, distance: 102.1
click at [690, 358] on p "To confirm please type freighttranztransport in the box below" at bounding box center [662, 361] width 367 height 14
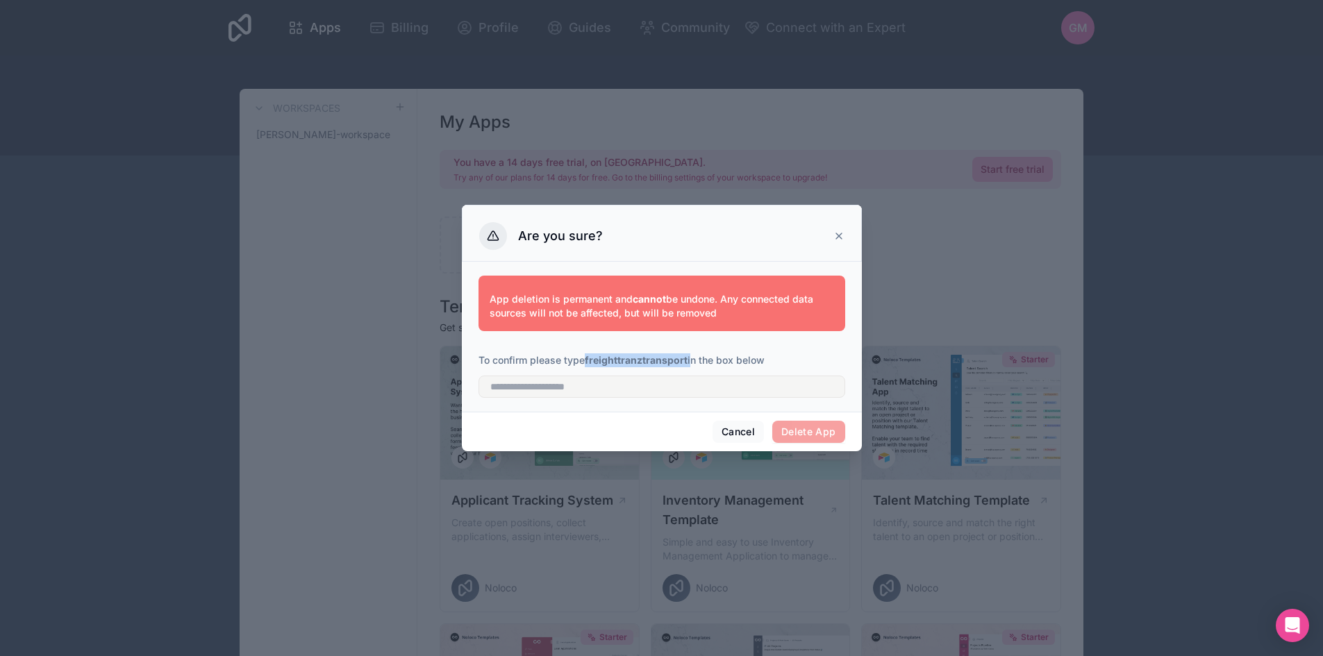
copy p "freighttranztransport"
click at [485, 401] on div "App deletion is permanent and cannot be undone. Any connected data sources will…" at bounding box center [662, 333] width 367 height 133
click at [515, 388] on input "text" at bounding box center [662, 387] width 367 height 22
paste input "**********"
click at [797, 431] on span "Delete App" at bounding box center [808, 432] width 73 height 22
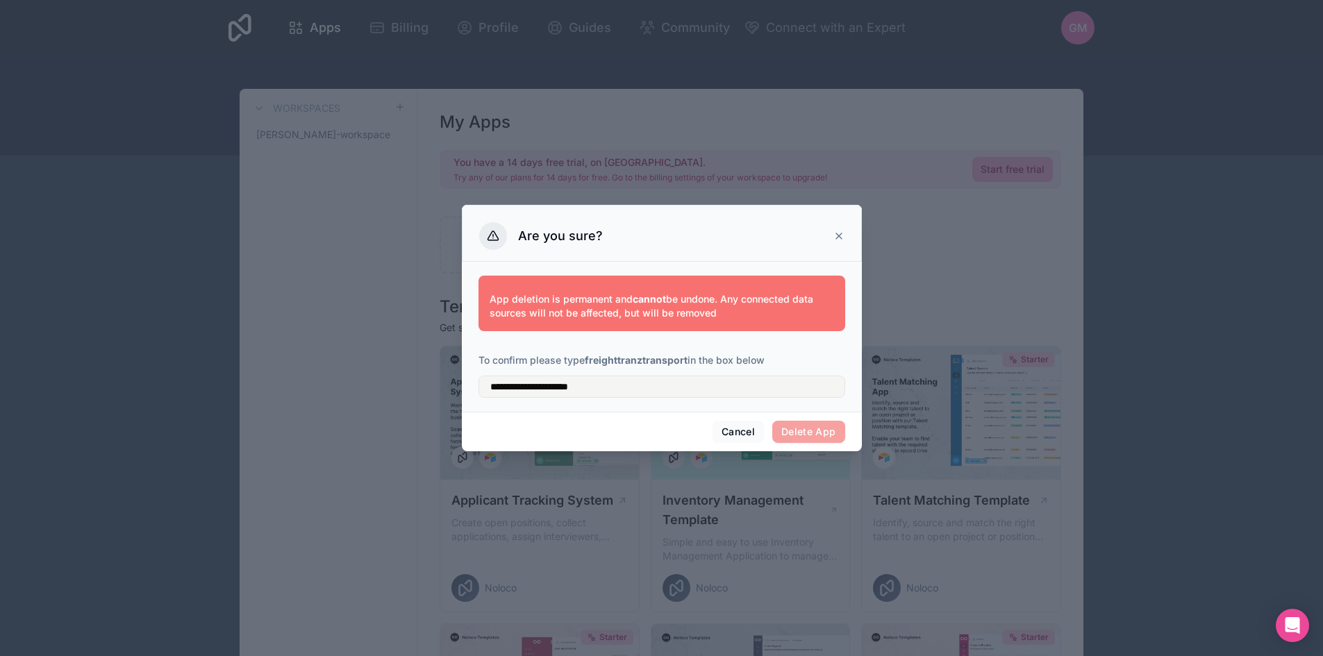
click at [631, 399] on div "**********" at bounding box center [662, 333] width 367 height 133
click at [632, 388] on input "**********" at bounding box center [662, 387] width 367 height 22
type input "**********"
click at [809, 437] on button "Delete App" at bounding box center [808, 432] width 73 height 22
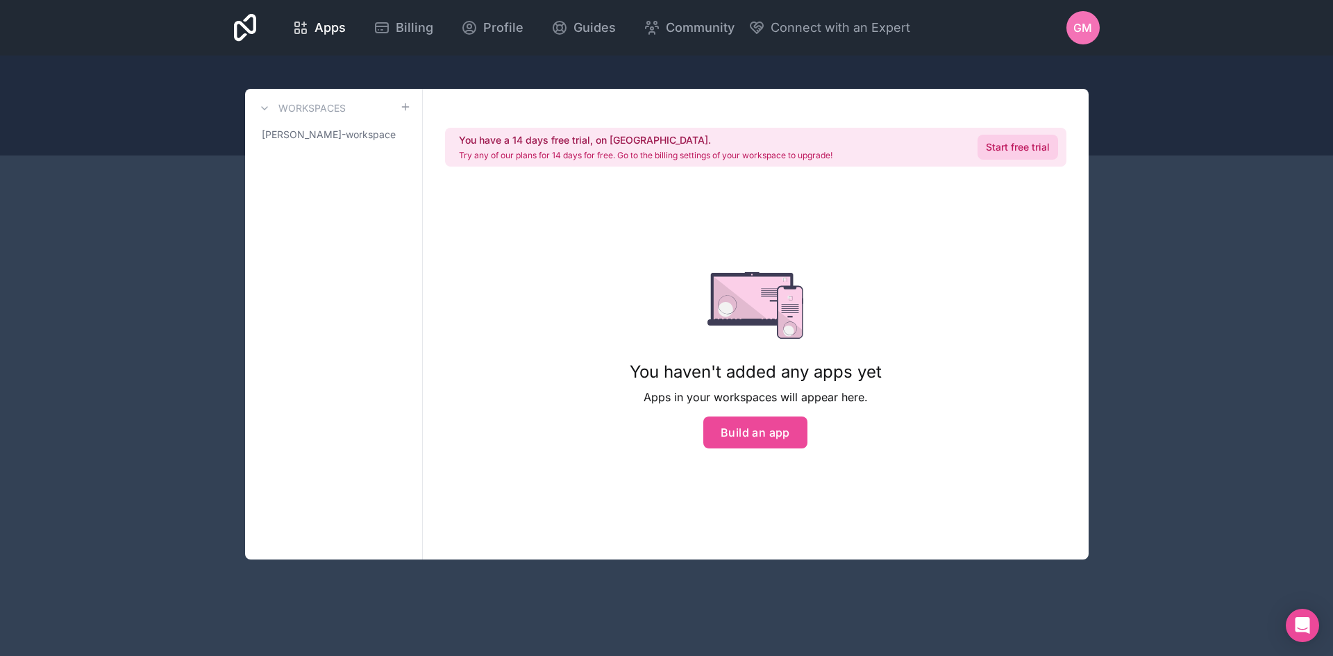
click at [996, 153] on link "Start free trial" at bounding box center [1018, 147] width 81 height 25
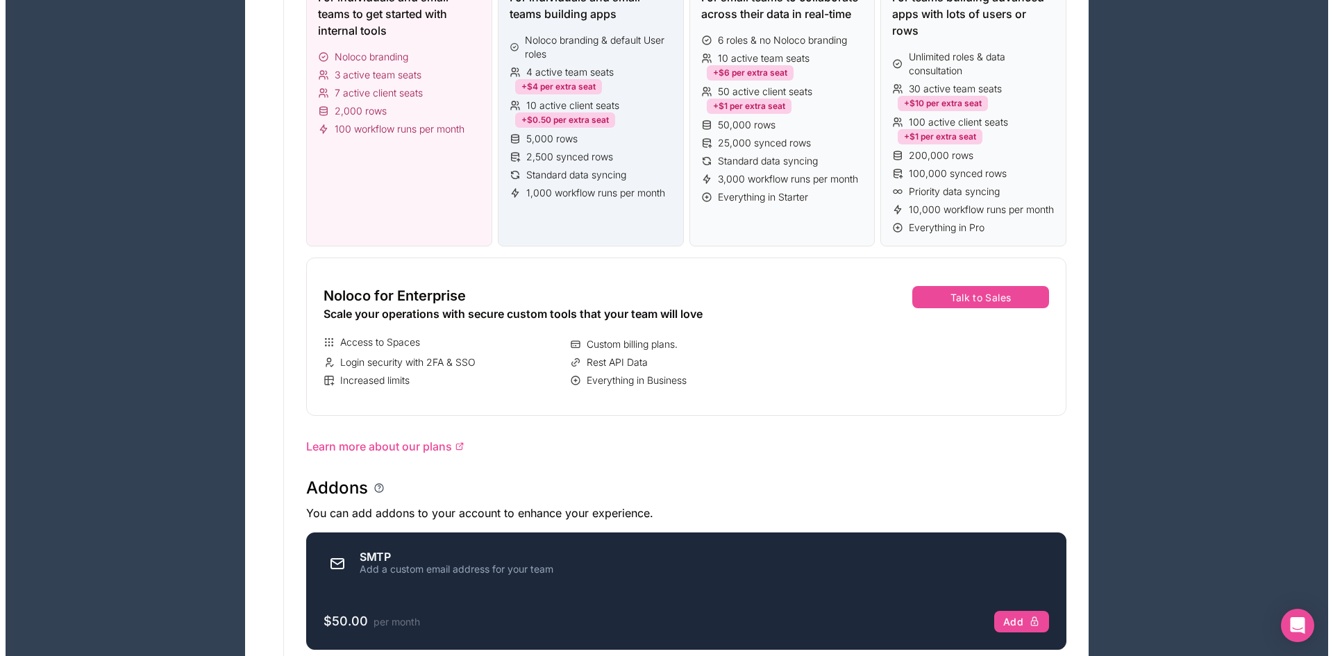
scroll to position [417, 0]
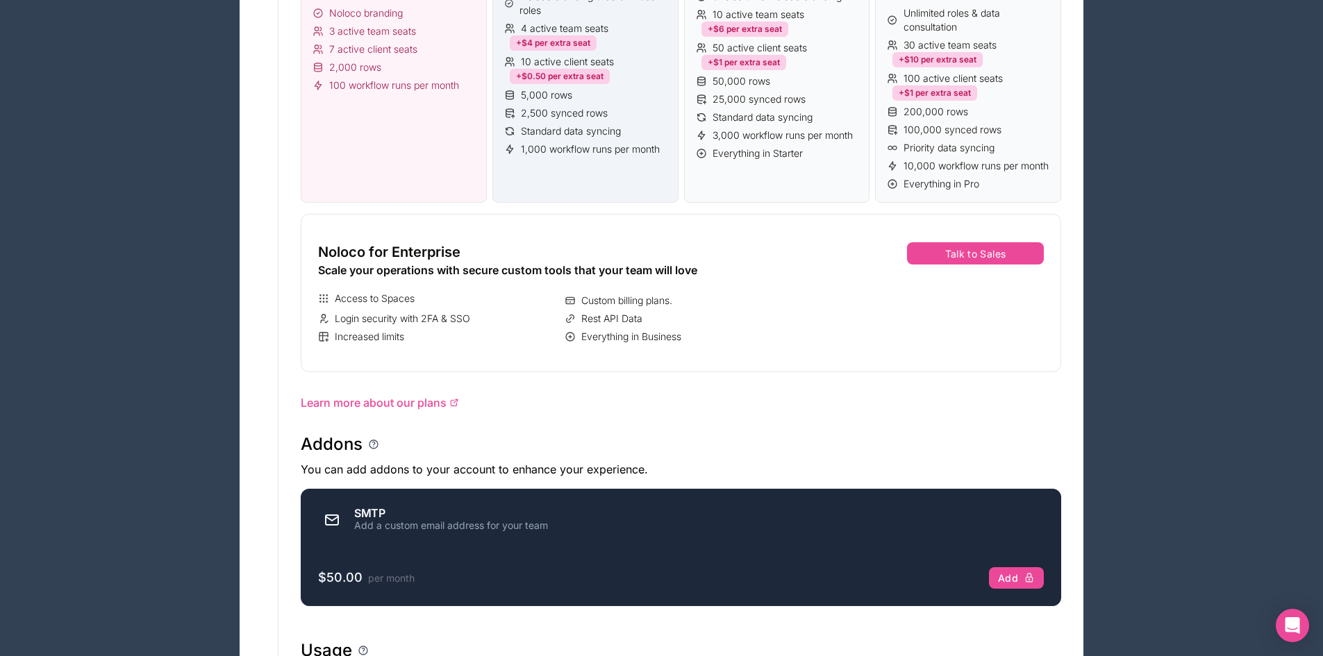
click at [590, 108] on span "2,500 synced rows" at bounding box center [564, 113] width 87 height 14
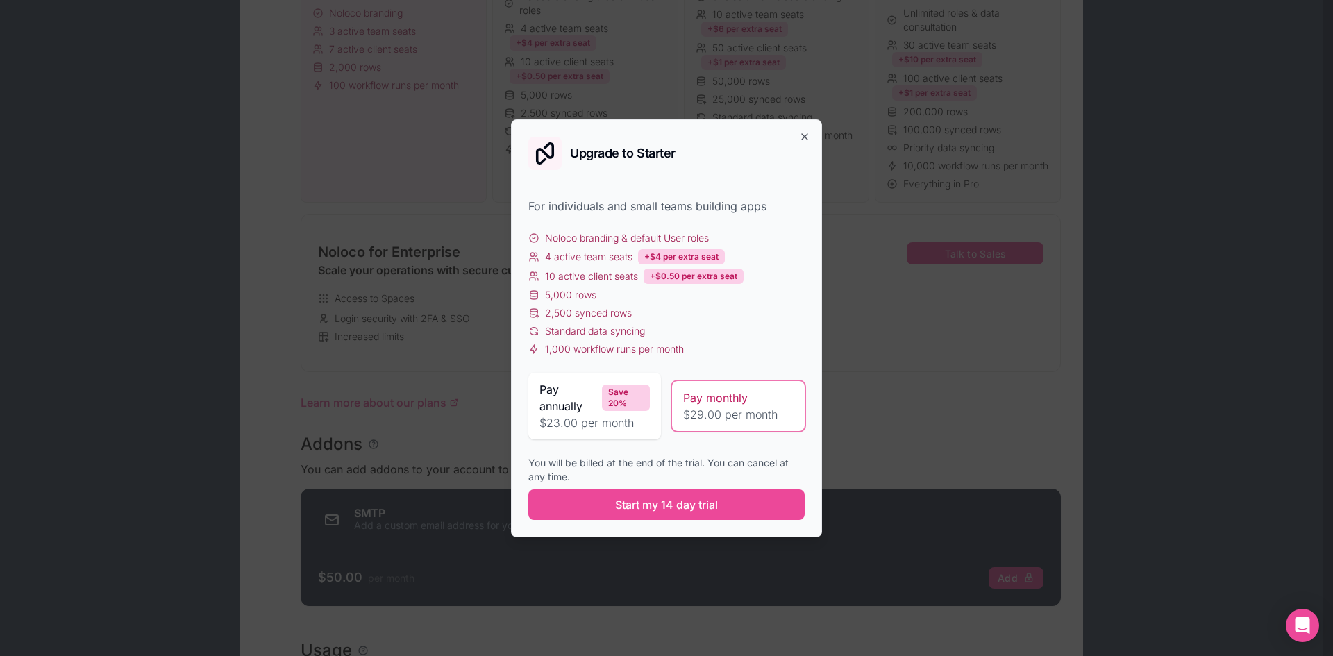
click at [610, 413] on div "Pay annually Save 20%" at bounding box center [595, 397] width 110 height 33
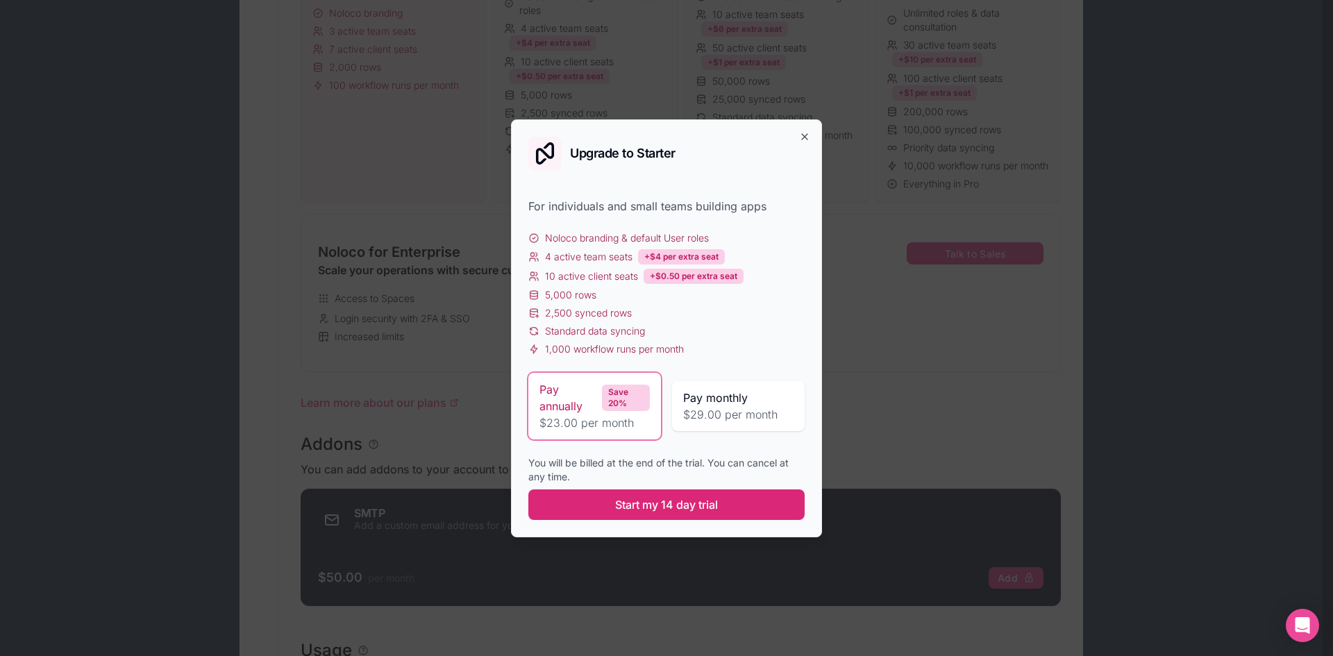
click at [626, 500] on span "Start my 14 day trial" at bounding box center [666, 505] width 103 height 17
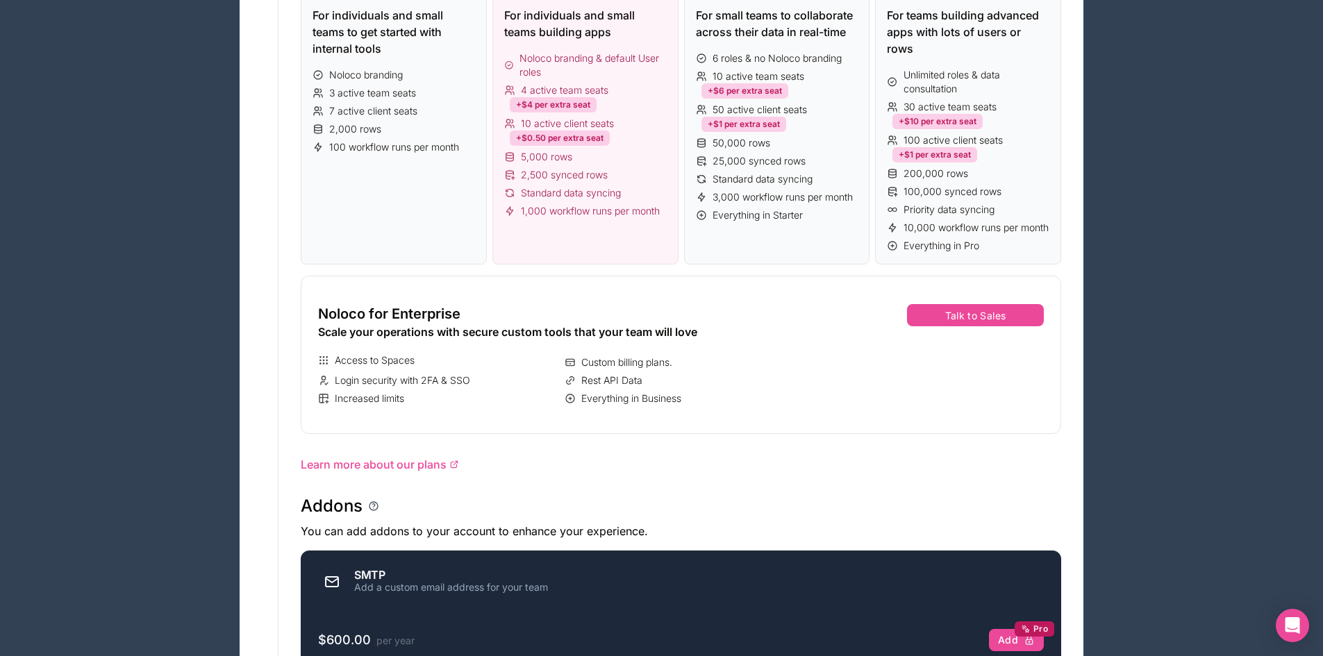
scroll to position [509, 0]
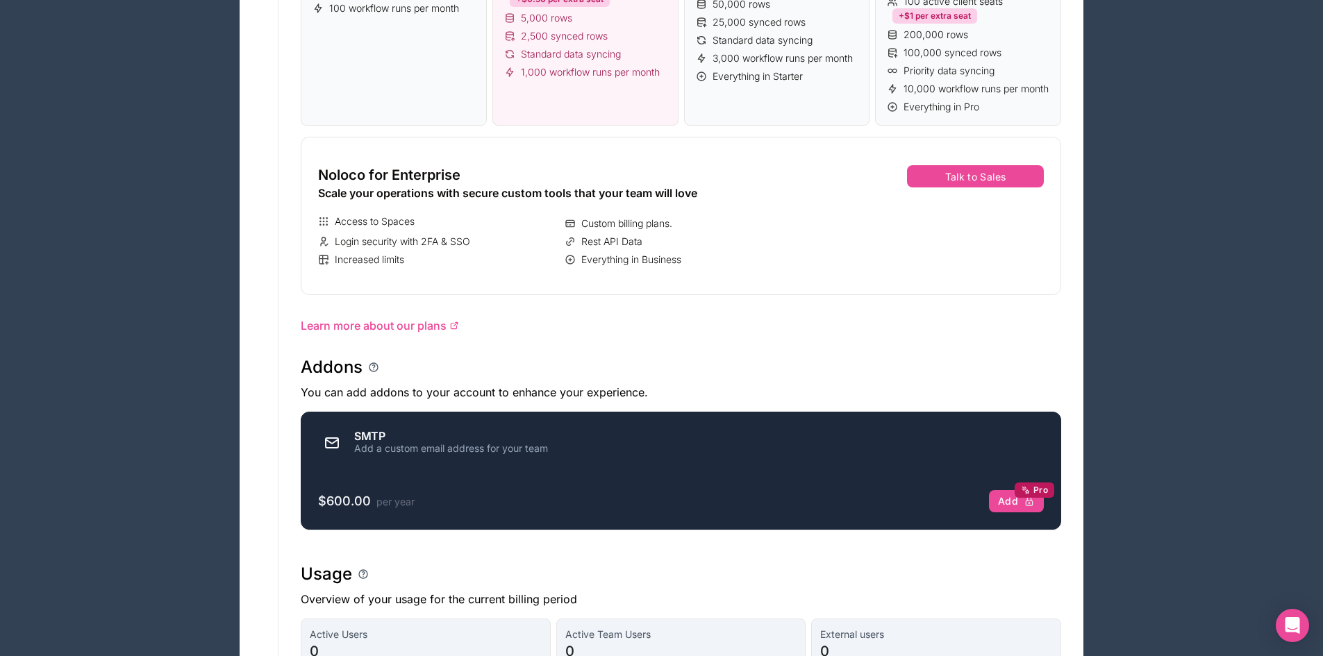
click at [1199, 451] on div "Apps Billing Profile Guides Community Connect with an Expert GM Billing Profile…" at bounding box center [661, 200] width 1323 height 1418
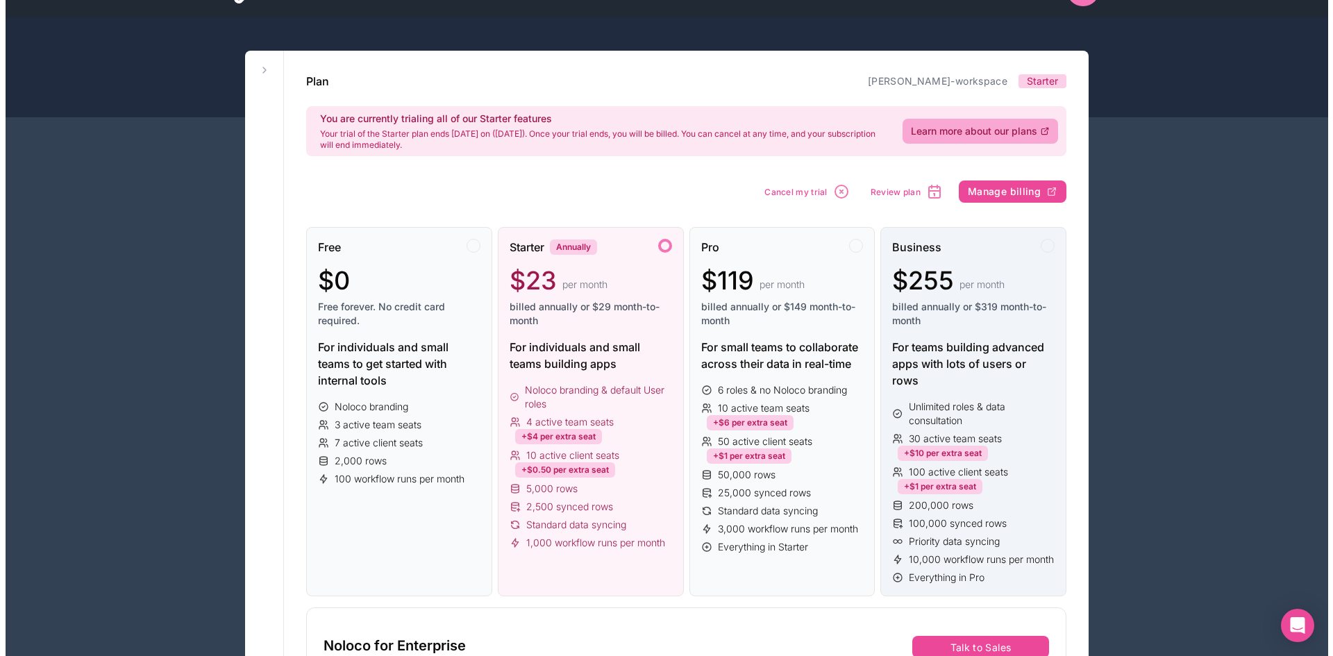
scroll to position [0, 0]
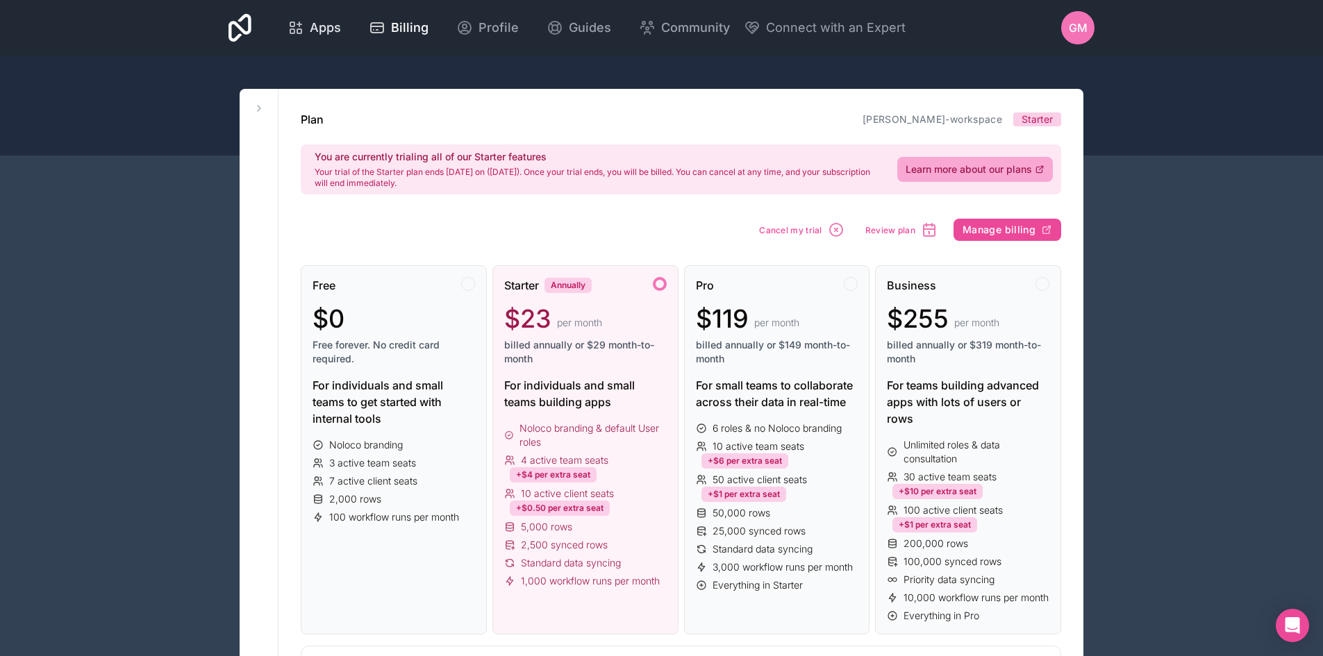
click at [301, 38] on link "Apps" at bounding box center [314, 28] width 76 height 31
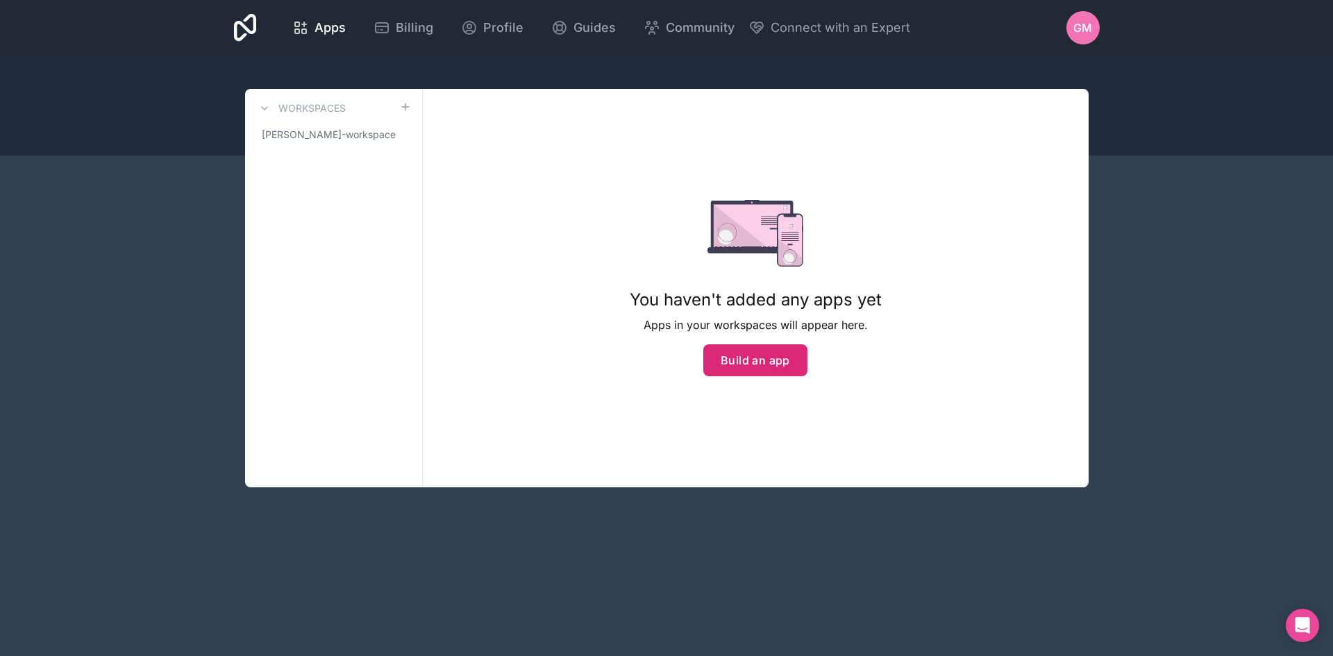
click at [741, 365] on button "Build an app" at bounding box center [756, 360] width 104 height 32
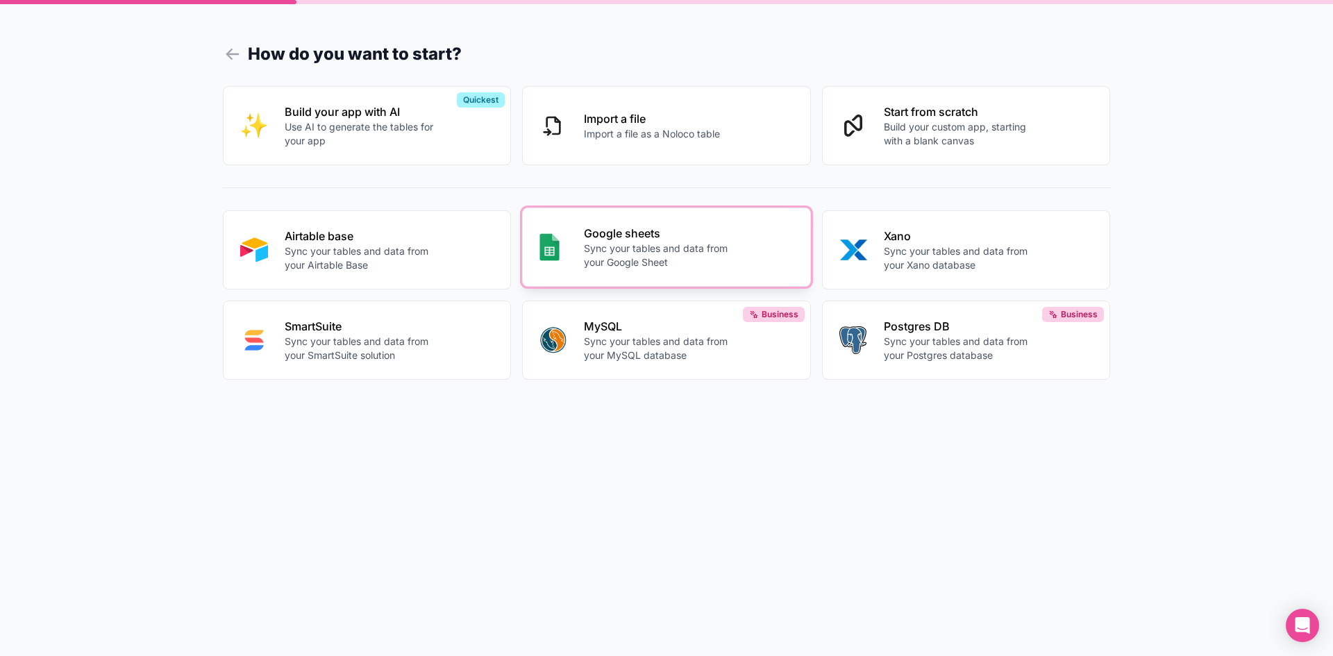
click at [721, 248] on p "Sync your tables and data from your Google Sheet" at bounding box center [661, 256] width 154 height 28
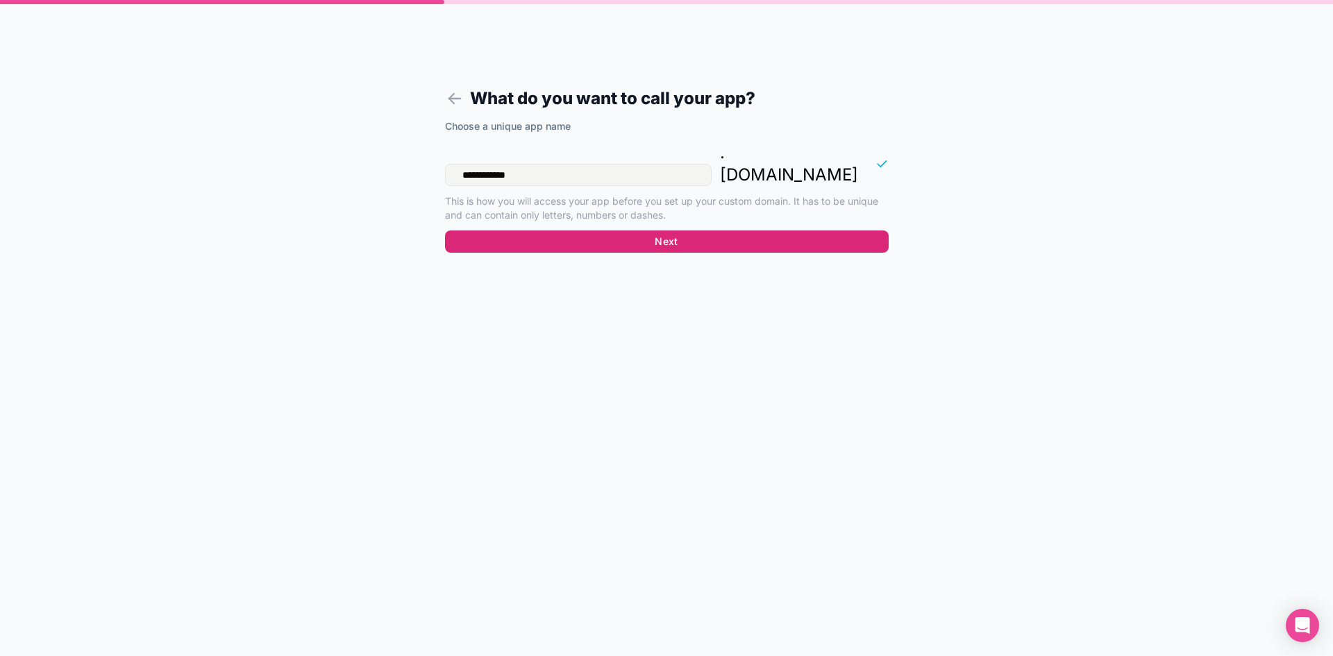
type input "**********"
click at [574, 231] on button "Next" at bounding box center [667, 242] width 444 height 22
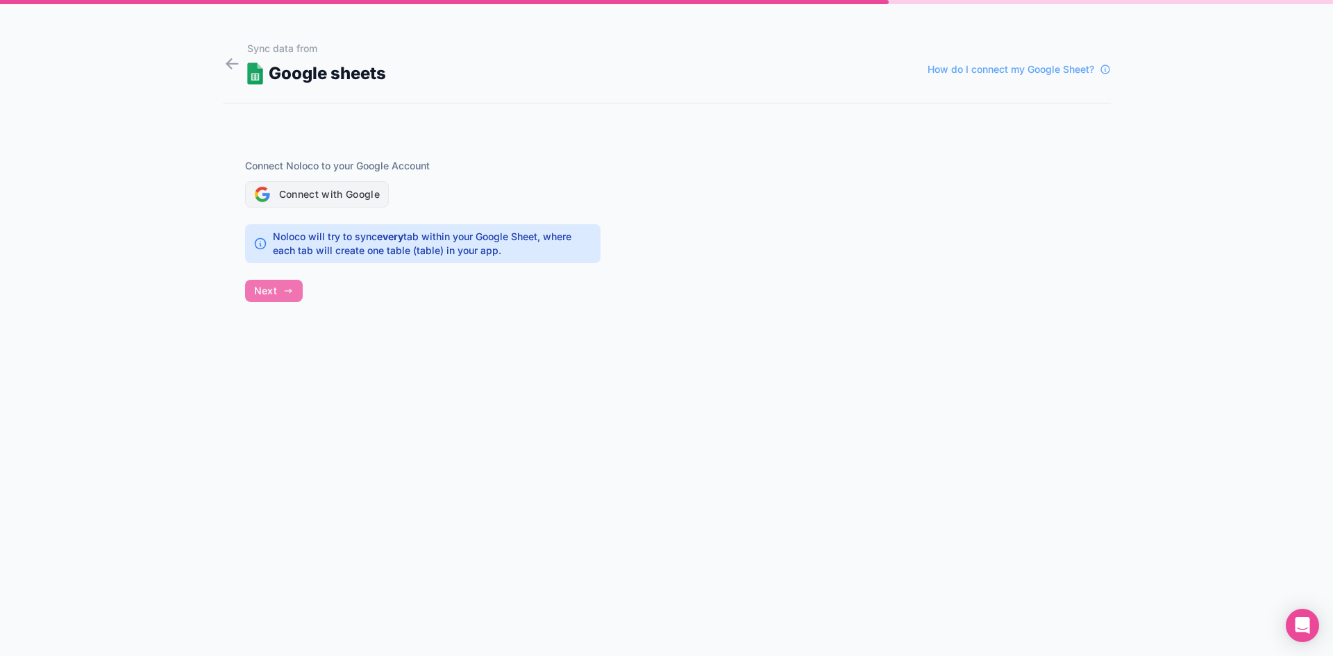
click at [315, 195] on button "Connect with Google" at bounding box center [317, 194] width 144 height 26
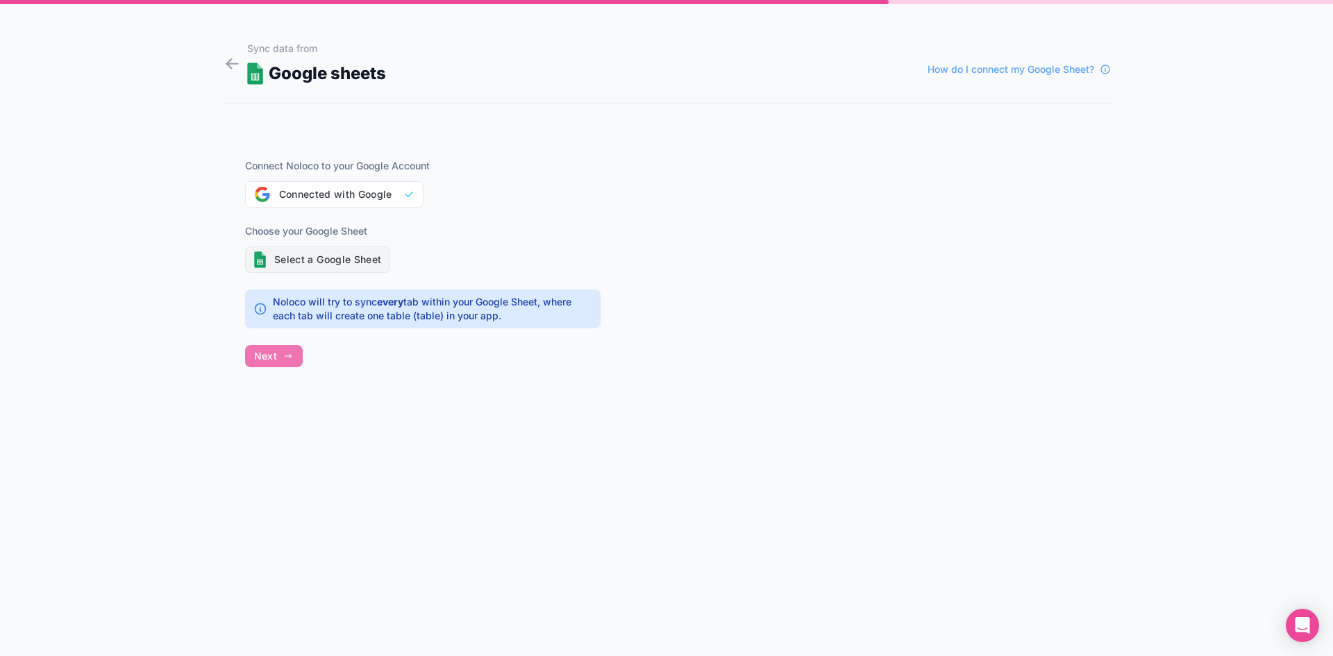
click at [352, 253] on button "Select a Google Sheet" at bounding box center [318, 260] width 146 height 26
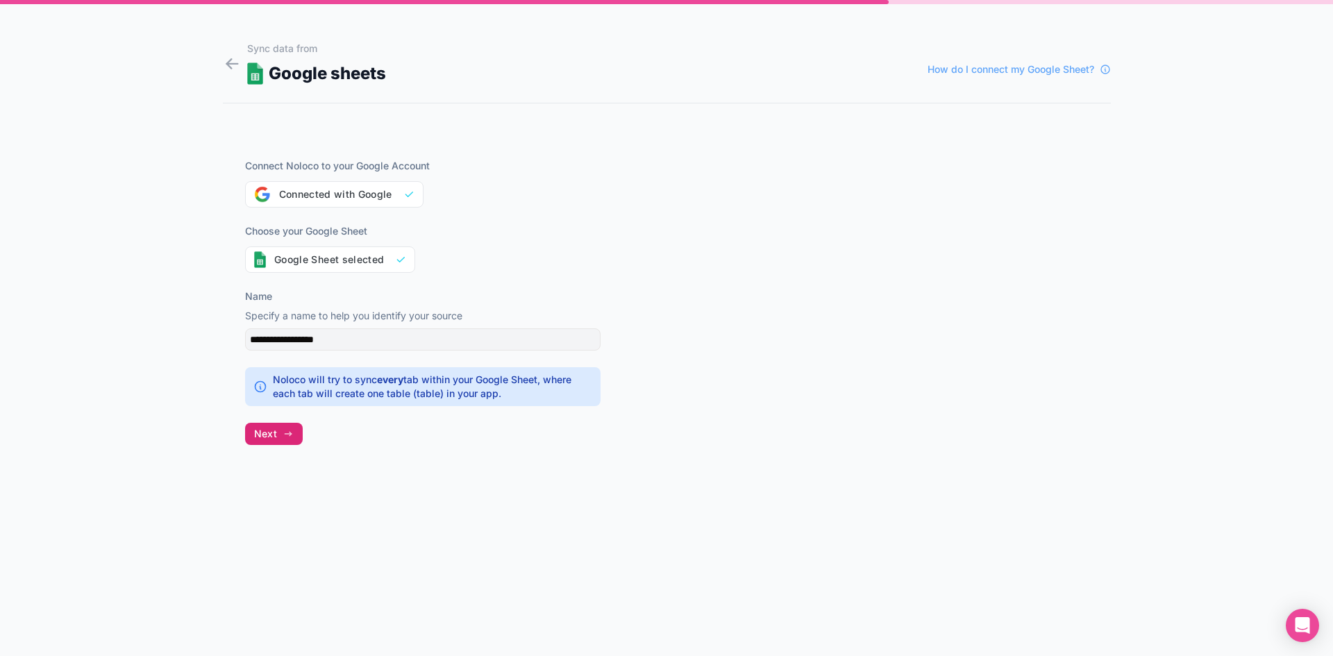
click at [285, 429] on icon "button" at bounding box center [288, 434] width 11 height 11
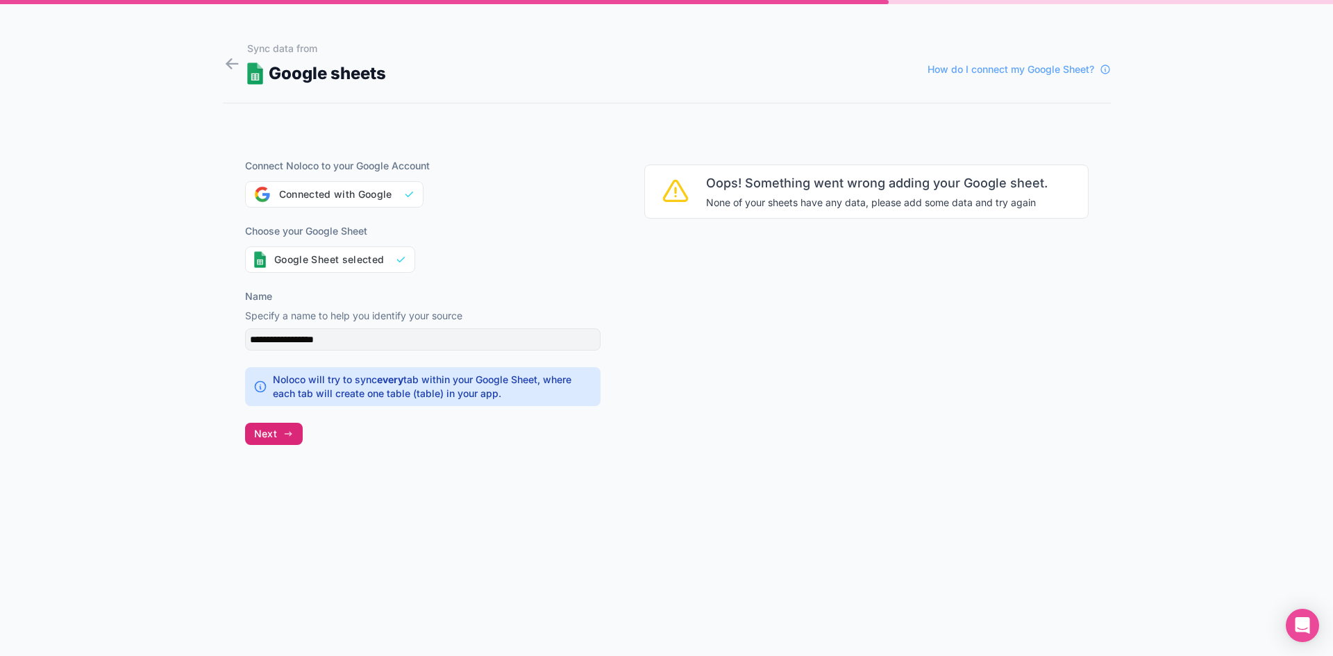
click at [297, 438] on button "Next" at bounding box center [274, 434] width 58 height 22
click at [264, 435] on span "Next" at bounding box center [265, 434] width 23 height 13
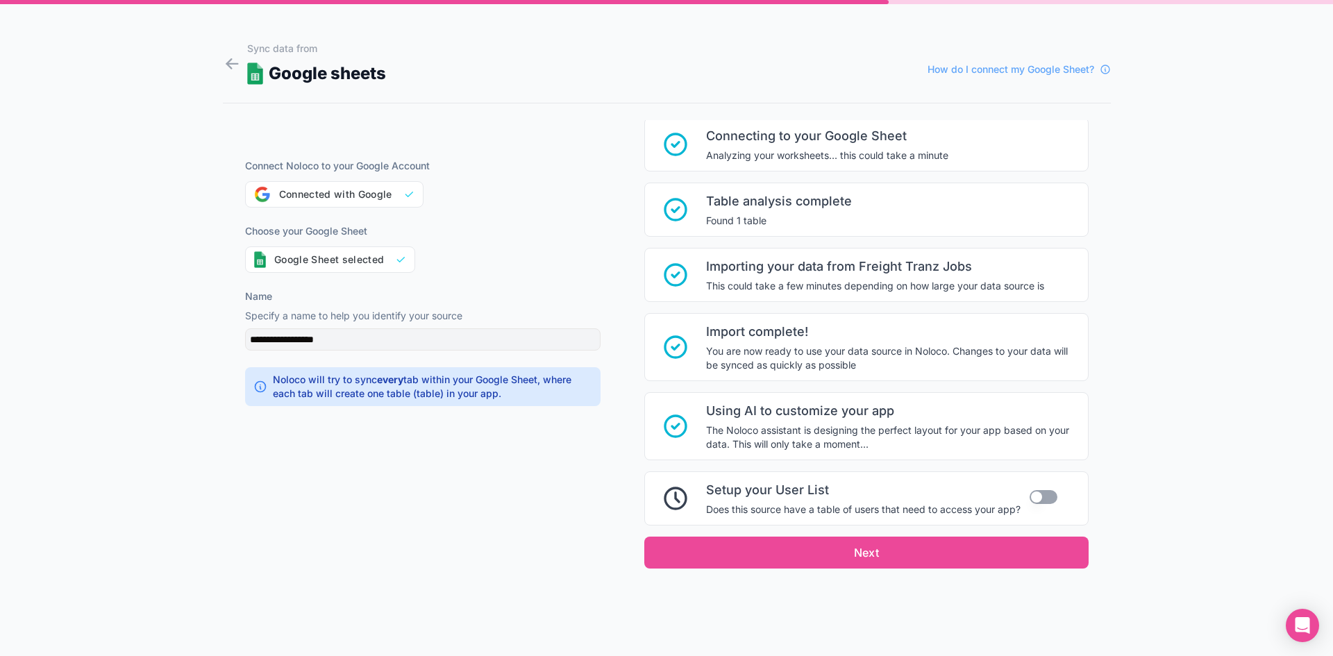
scroll to position [48, 0]
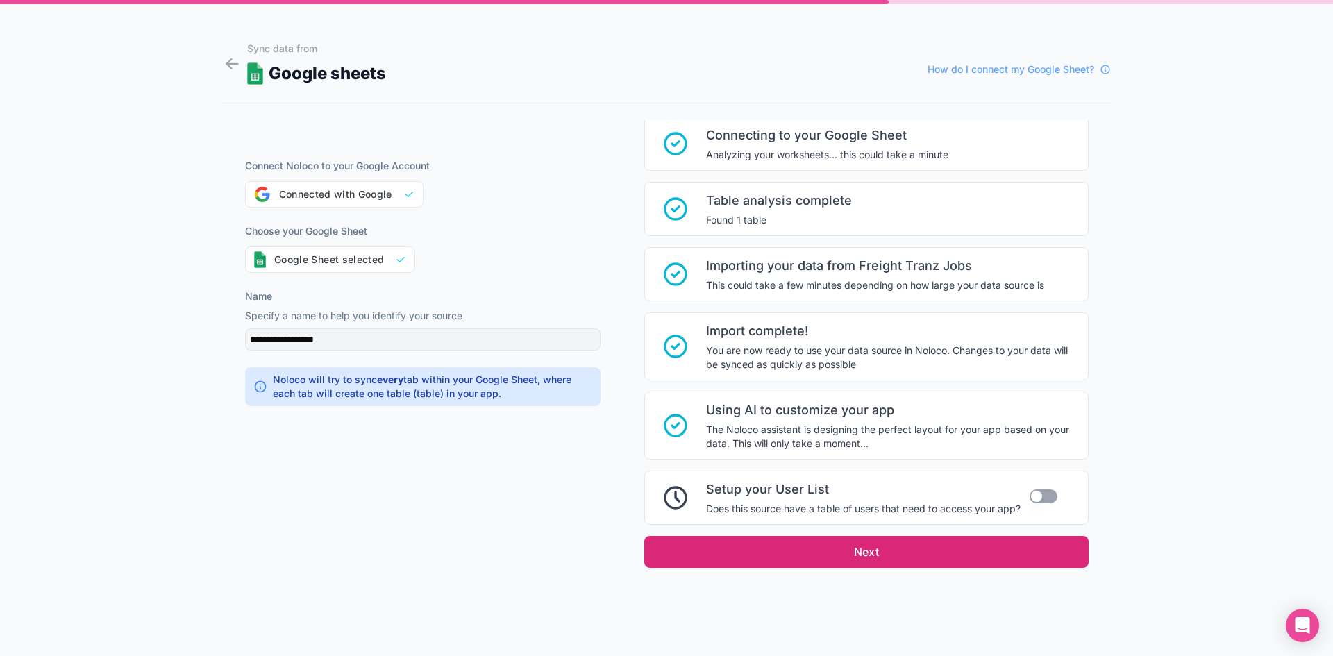
click at [763, 544] on button "Next" at bounding box center [866, 552] width 444 height 32
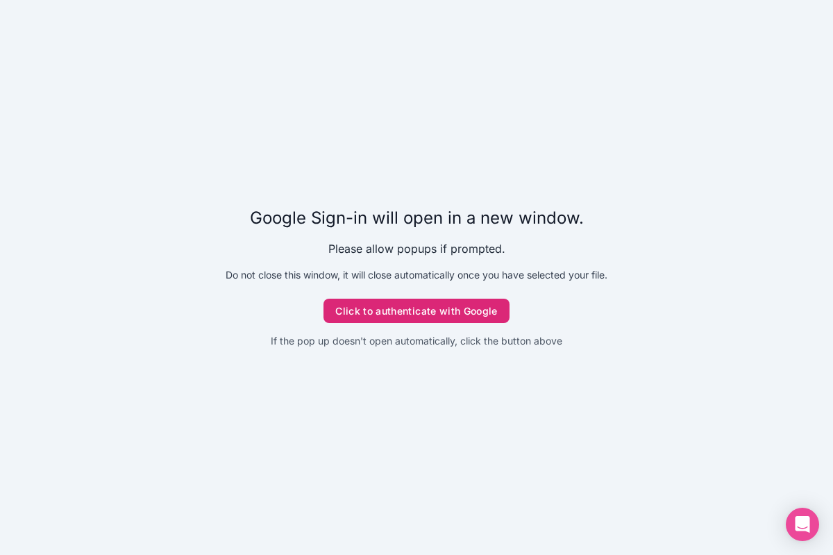
click at [423, 314] on button "Click to authenticate with Google" at bounding box center [417, 311] width 186 height 25
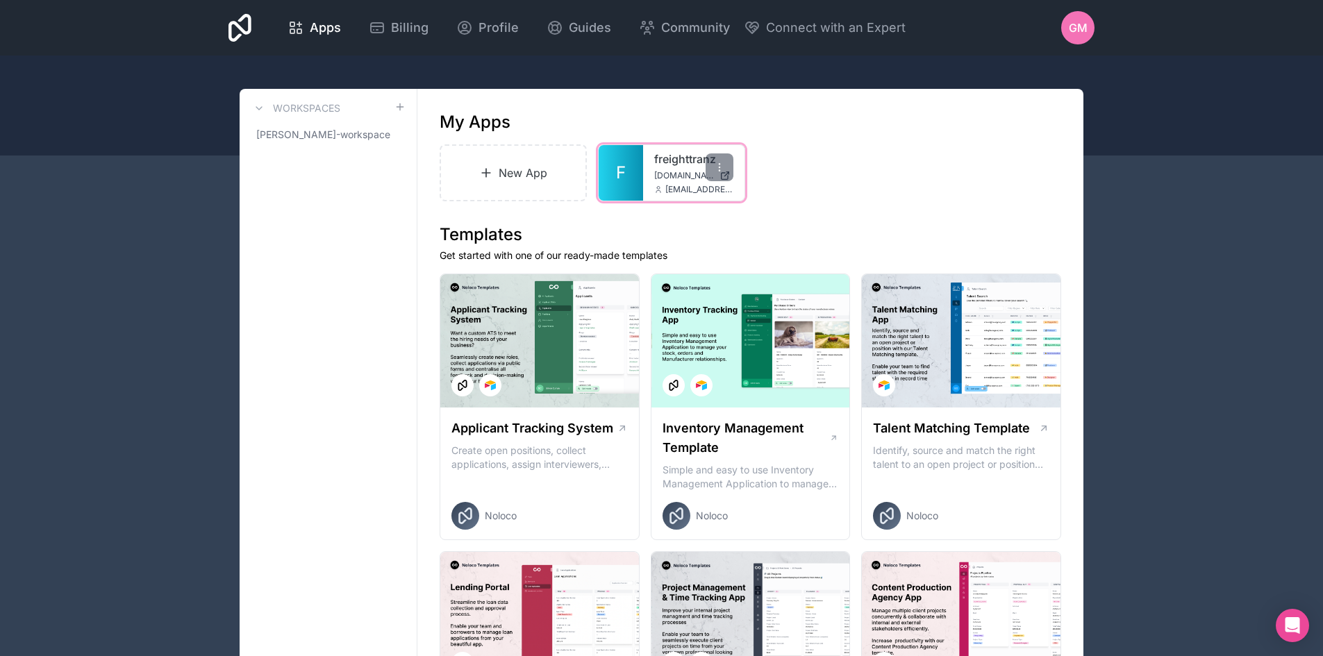
click at [636, 167] on link "F" at bounding box center [621, 173] width 44 height 56
click at [724, 163] on icon at bounding box center [719, 167] width 11 height 11
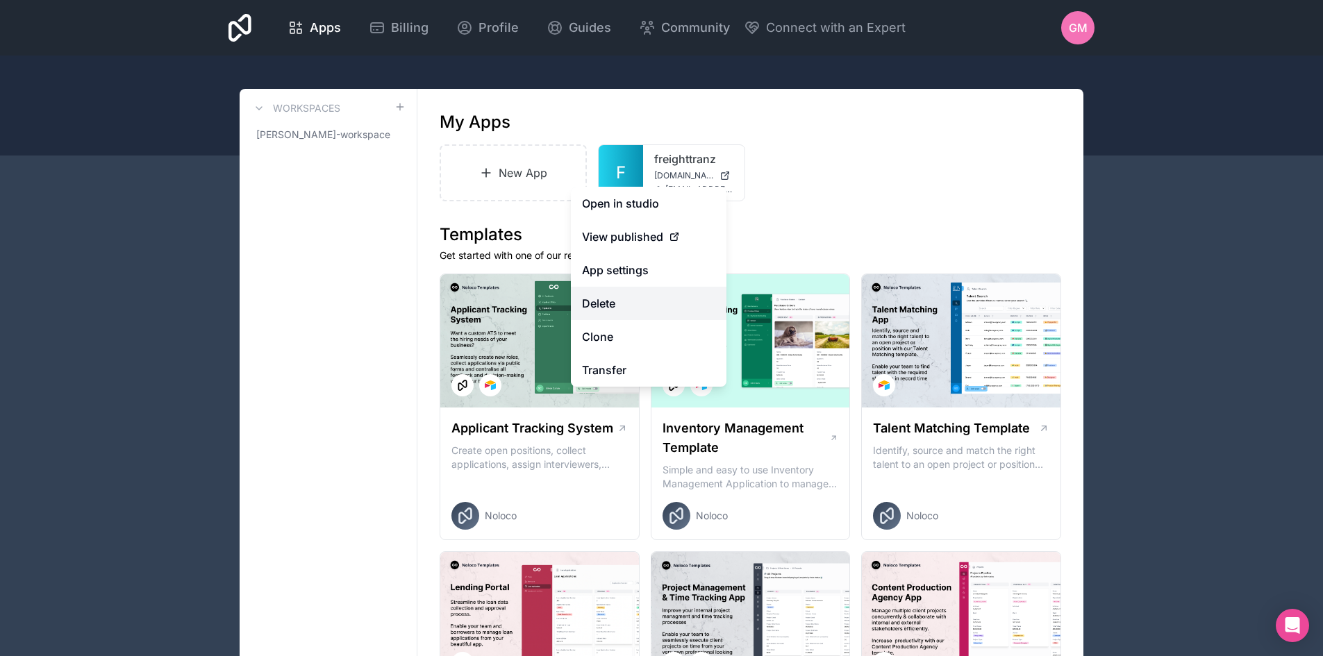
click at [605, 302] on button "Delete" at bounding box center [649, 303] width 156 height 33
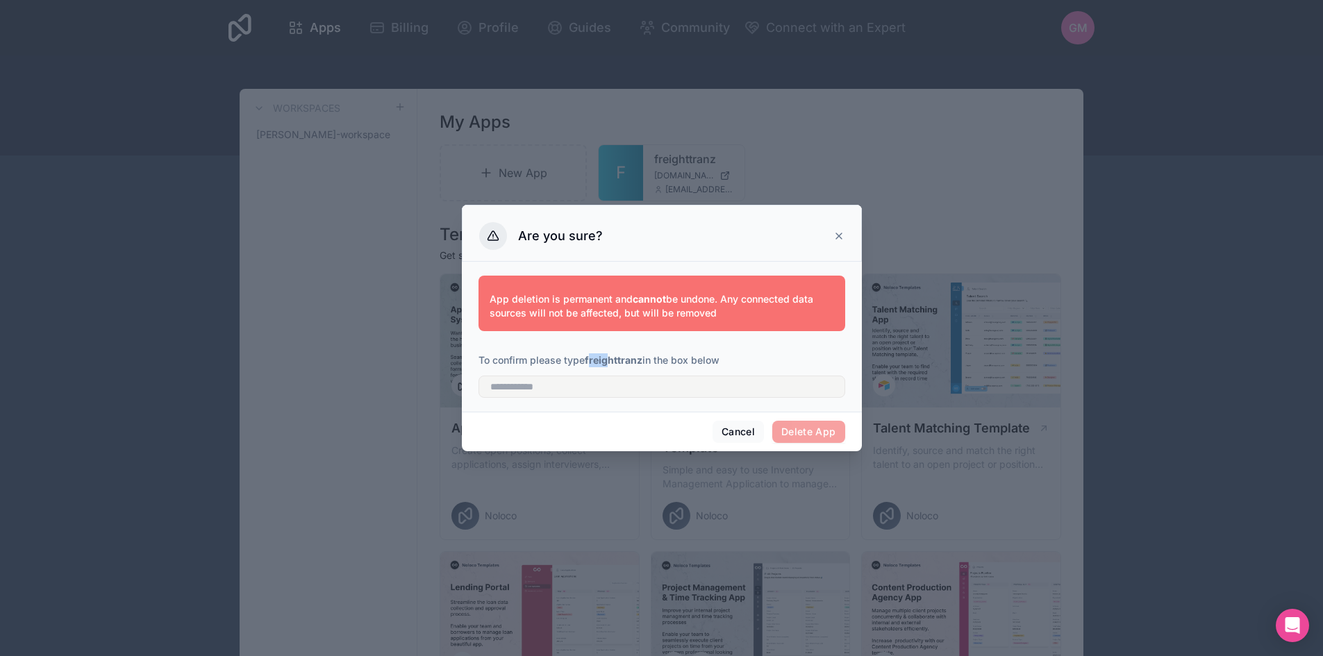
drag, startPoint x: 590, startPoint y: 360, endPoint x: 608, endPoint y: 362, distance: 18.8
click at [608, 362] on strong "freighttranz" at bounding box center [614, 360] width 58 height 12
drag, startPoint x: 587, startPoint y: 359, endPoint x: 644, endPoint y: 363, distance: 57.1
click at [644, 363] on p "To confirm please type freighttranz in the box below" at bounding box center [662, 361] width 367 height 14
copy strong "freighttranz"
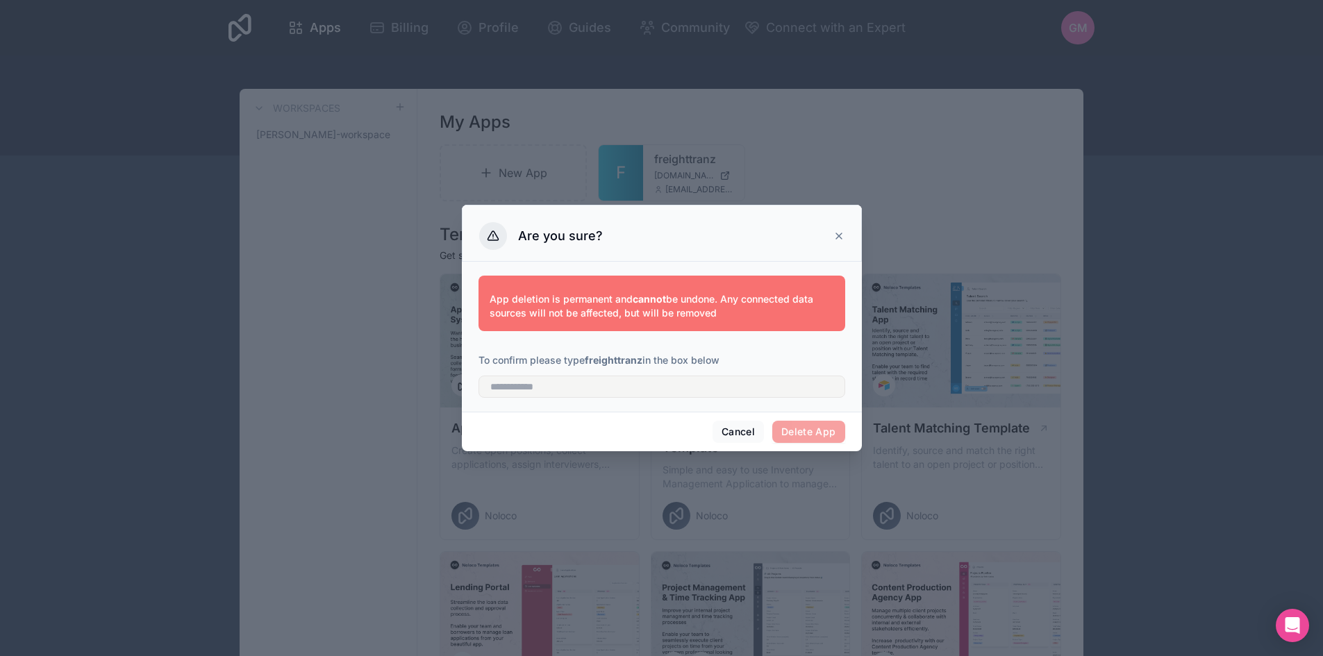
click at [608, 405] on div "App deletion is permanent and cannot be undone. Any connected data sources will…" at bounding box center [662, 337] width 400 height 150
click at [597, 383] on input "text" at bounding box center [662, 387] width 367 height 22
paste input "**********"
type input "**********"
click at [828, 437] on button "Delete App" at bounding box center [808, 432] width 73 height 22
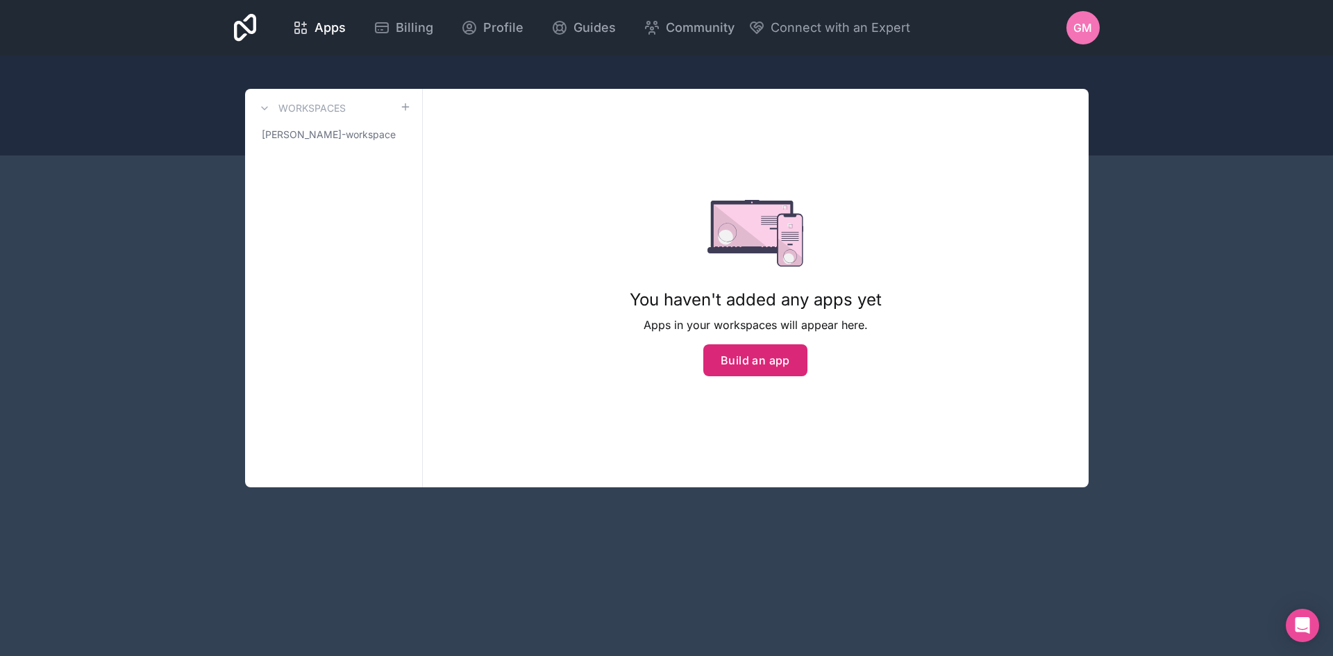
click at [743, 367] on button "Build an app" at bounding box center [756, 360] width 104 height 32
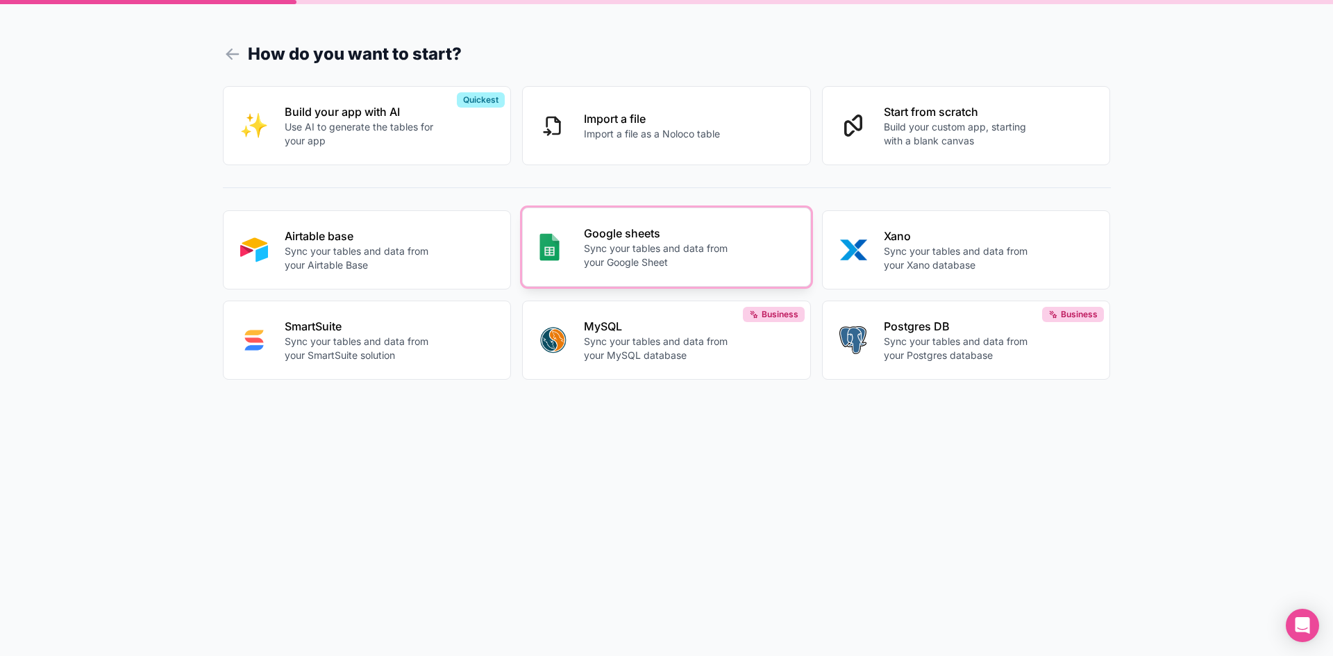
click at [684, 242] on p "Sync your tables and data from your Google Sheet" at bounding box center [661, 256] width 154 height 28
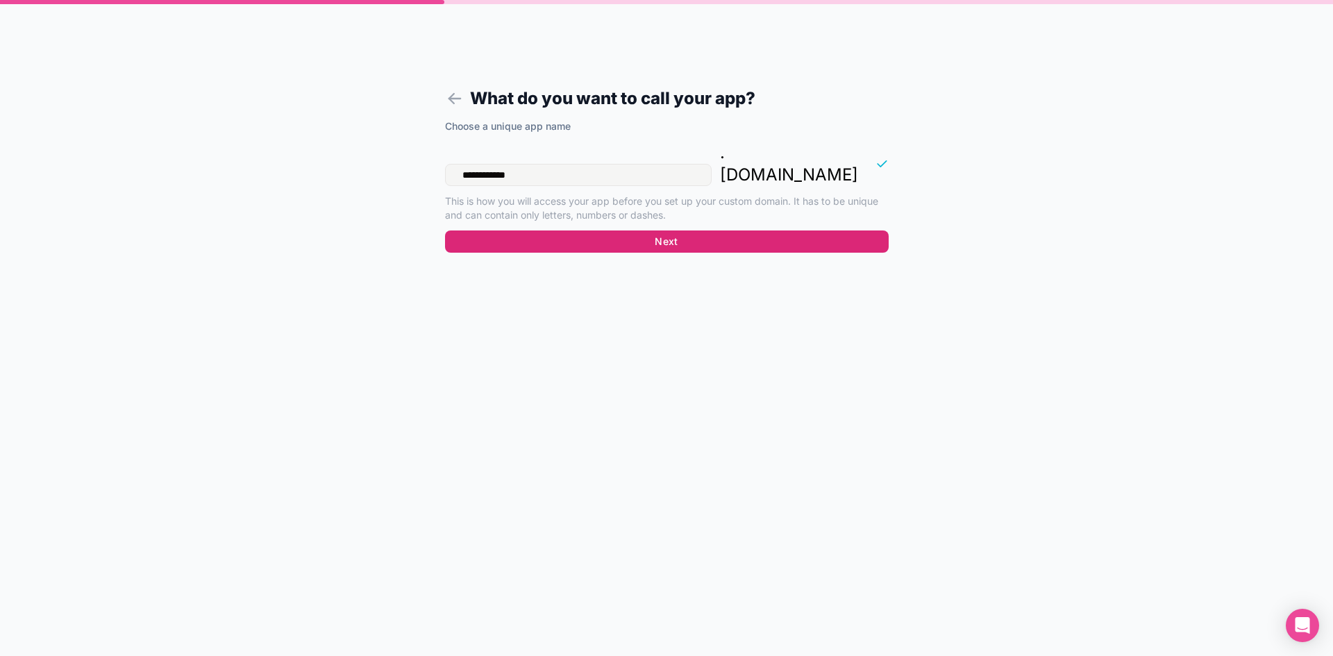
type input "**********"
click at [583, 231] on button "Next" at bounding box center [667, 242] width 444 height 22
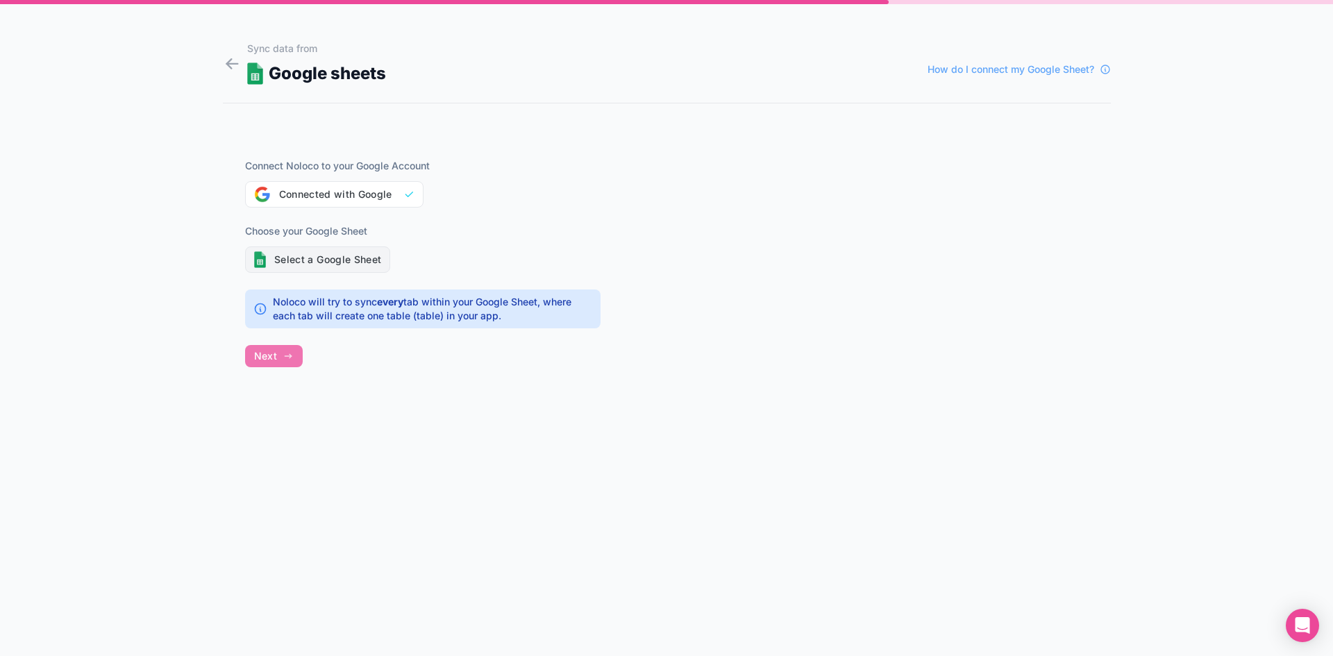
click at [300, 256] on button "Select a Google Sheet" at bounding box center [318, 260] width 146 height 26
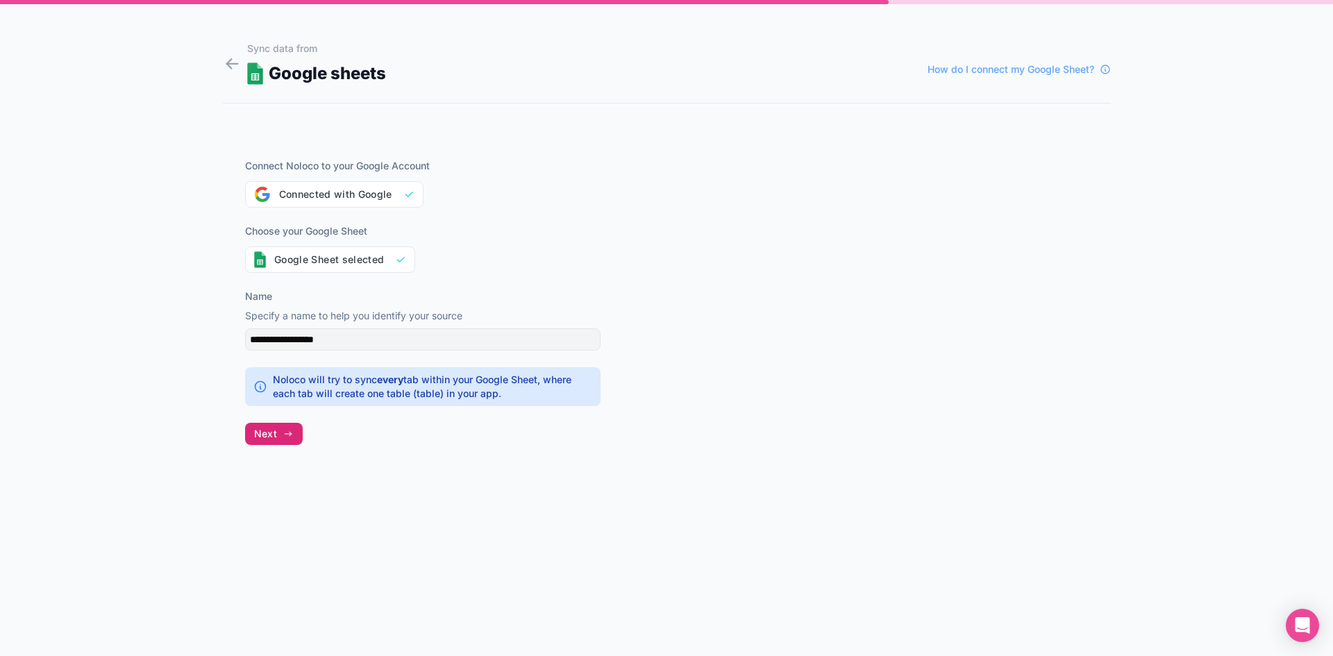
click at [265, 428] on span "Next" at bounding box center [265, 434] width 23 height 13
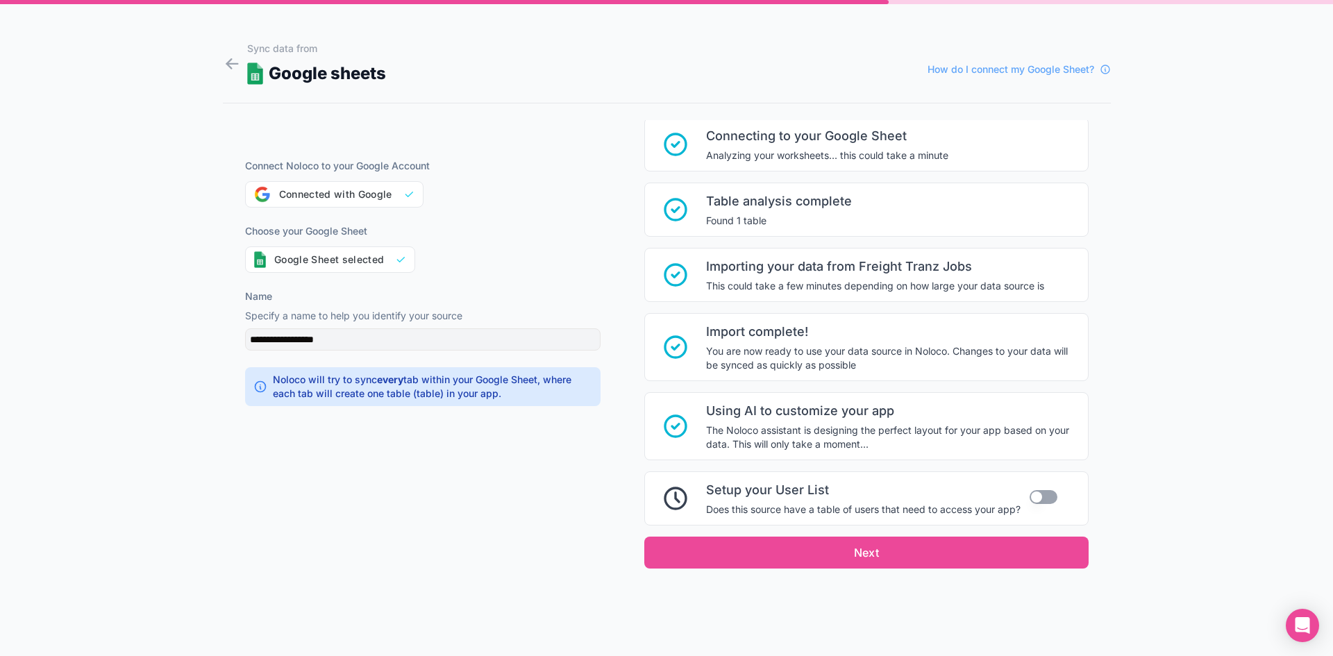
scroll to position [48, 0]
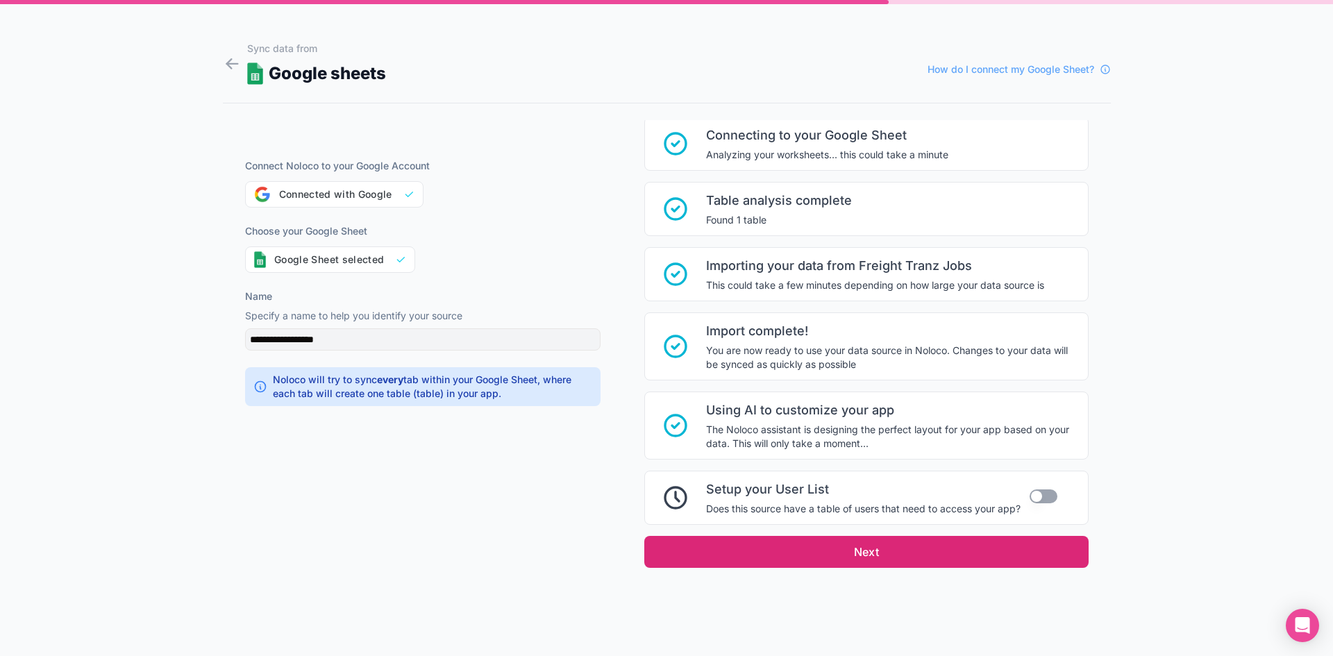
click at [831, 544] on button "Next" at bounding box center [866, 552] width 444 height 32
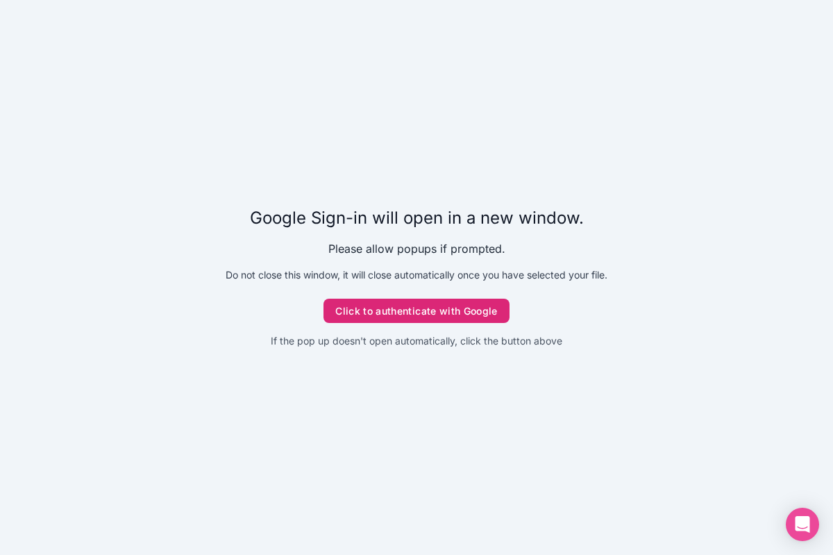
click at [395, 306] on button "Click to authenticate with Google" at bounding box center [417, 311] width 186 height 25
